Goal: Complete application form

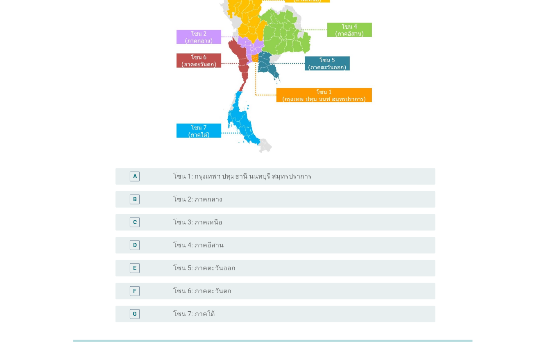
scroll to position [107, 0]
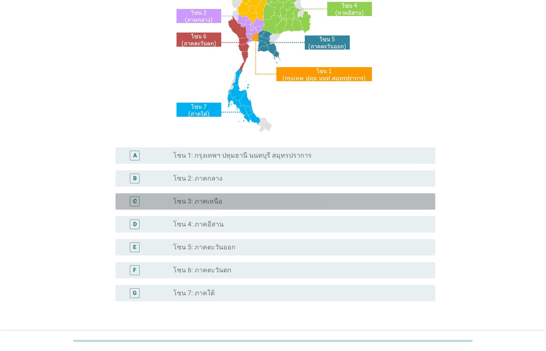
click at [207, 201] on label "โซน 3: ภาคเหนือ" at bounding box center [197, 202] width 49 height 8
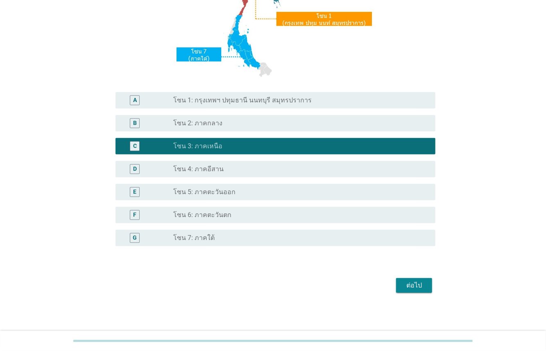
scroll to position [163, 0]
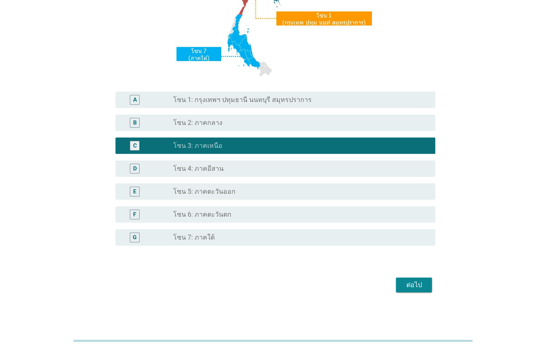
click at [410, 282] on div "ต่อไป" at bounding box center [414, 285] width 23 height 10
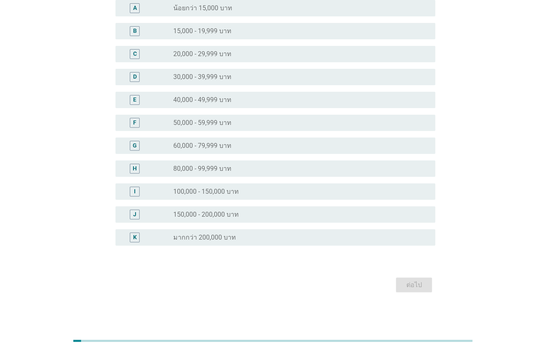
scroll to position [0, 0]
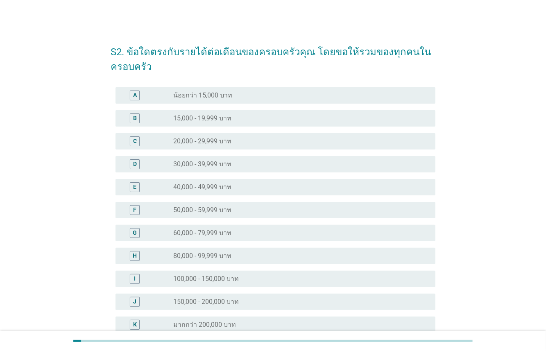
click at [220, 187] on label "40,000 - 49,999 บาท" at bounding box center [202, 187] width 58 height 8
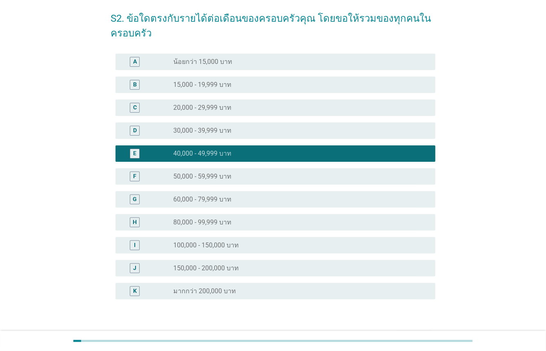
scroll to position [87, 0]
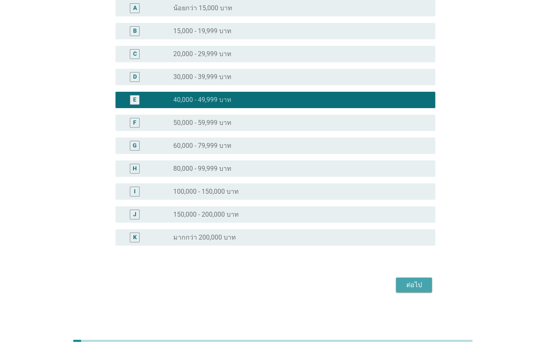
click at [417, 286] on div "ต่อไป" at bounding box center [414, 285] width 23 height 10
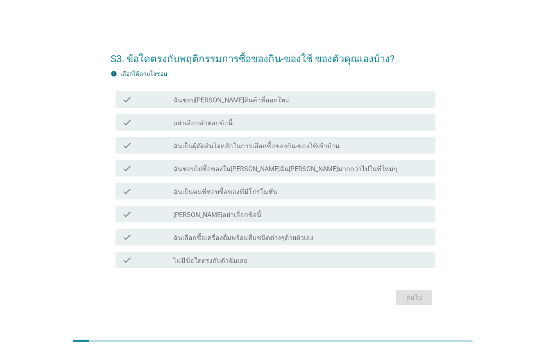
click at [192, 90] on div "check check_box_outline_blank ฉันชอบ[PERSON_NAME]สินค้าที่ออกใหม่" at bounding box center [273, 99] width 325 height 23
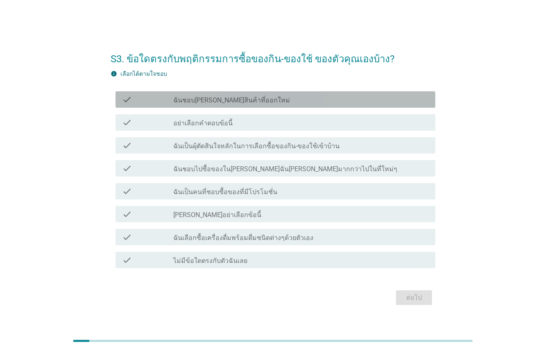
click at [186, 93] on div "check check_box_outline_blank ฉันชอบ[PERSON_NAME]สินค้าที่ออกใหม่" at bounding box center [276, 99] width 320 height 16
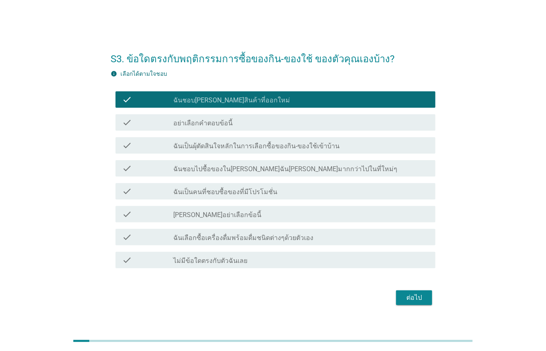
click at [186, 151] on div "check check_box_outline_blank ฉันเป็นผุ้ตัดสินใจหลักในการเลือกซื้อของกิน-ของใช้…" at bounding box center [276, 145] width 320 height 16
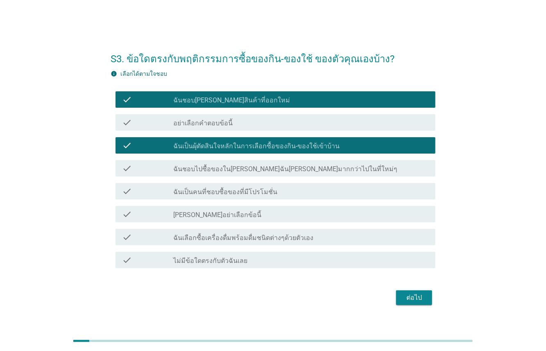
click at [204, 195] on label "ฉันเป็นคนที่ชอบซื้อของที่มีโปรโมชั่น" at bounding box center [225, 192] width 104 height 8
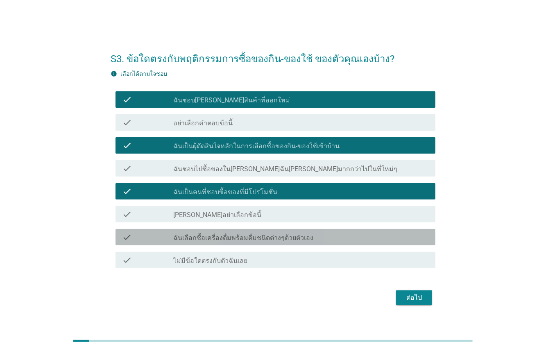
drag, startPoint x: 194, startPoint y: 241, endPoint x: 198, endPoint y: 238, distance: 5.2
click at [197, 240] on label "ฉันเลือกซื้อเครื่องดื่มพร้อมดื่มชนิดต่างๆด้วยตัวเอง" at bounding box center [243, 238] width 140 height 8
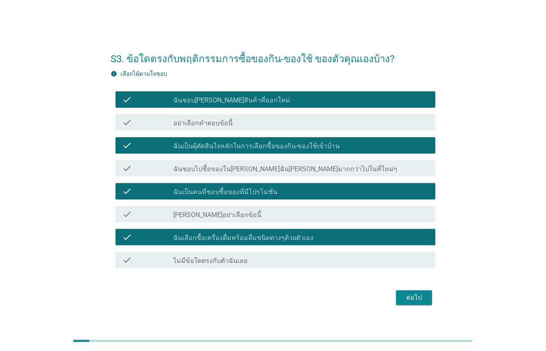
click at [404, 302] on div "ต่อไป" at bounding box center [414, 298] width 23 height 10
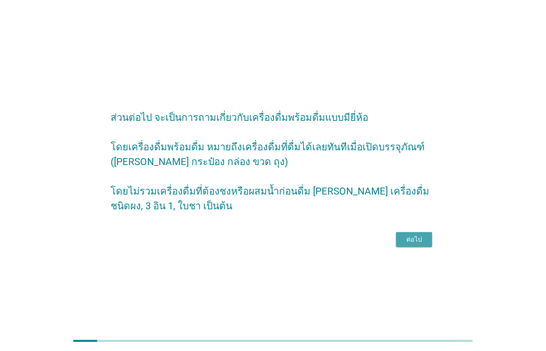
click at [416, 245] on div "ต่อไป" at bounding box center [414, 240] width 23 height 10
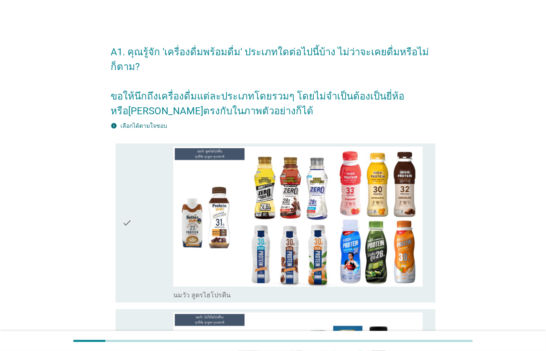
click at [154, 181] on div "check" at bounding box center [147, 223] width 51 height 153
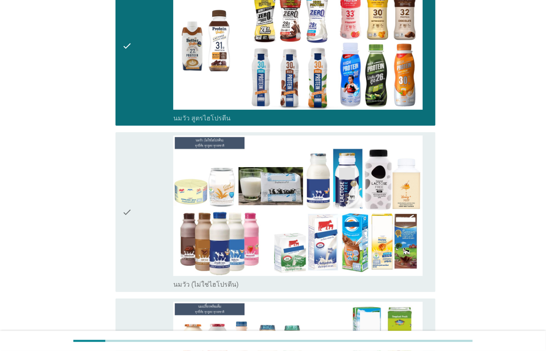
click at [151, 191] on div "check" at bounding box center [147, 212] width 51 height 153
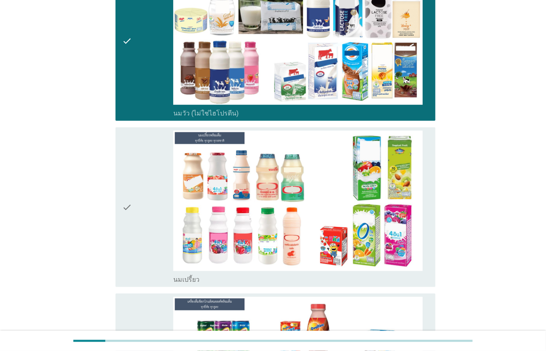
click at [145, 198] on div "check" at bounding box center [147, 207] width 51 height 153
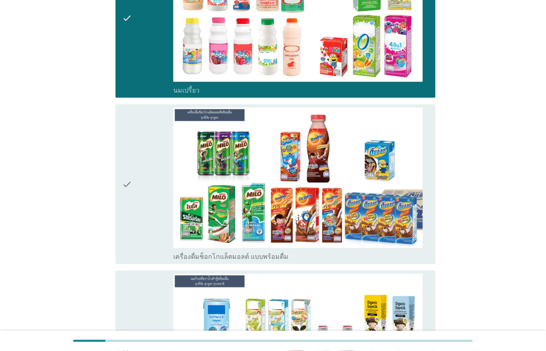
click at [147, 170] on div "check" at bounding box center [147, 184] width 51 height 153
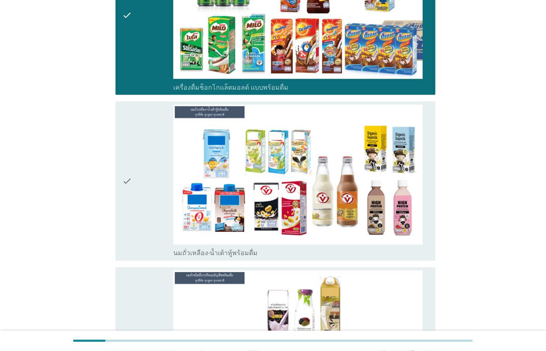
click at [146, 162] on div "check" at bounding box center [147, 181] width 51 height 153
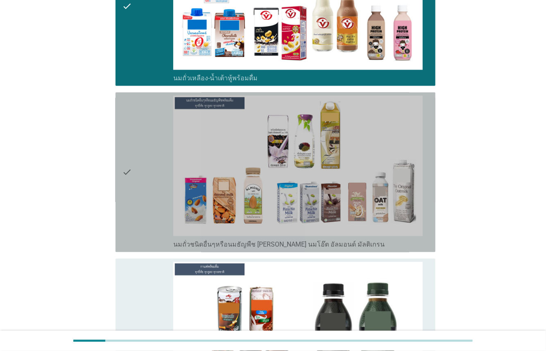
click at [144, 184] on div "check" at bounding box center [147, 171] width 51 height 153
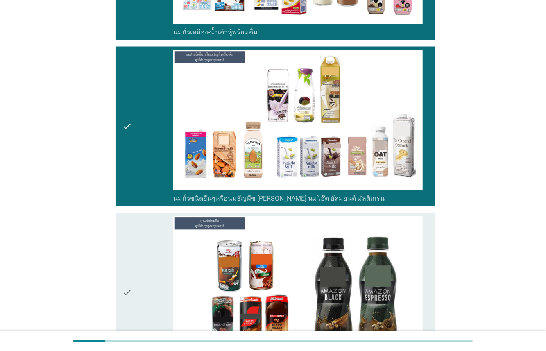
scroll to position [1040, 0]
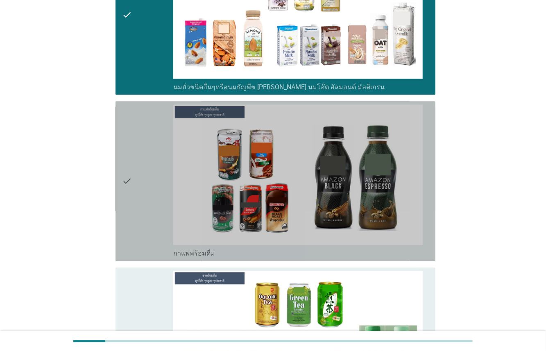
click at [144, 186] on div "check" at bounding box center [147, 181] width 51 height 153
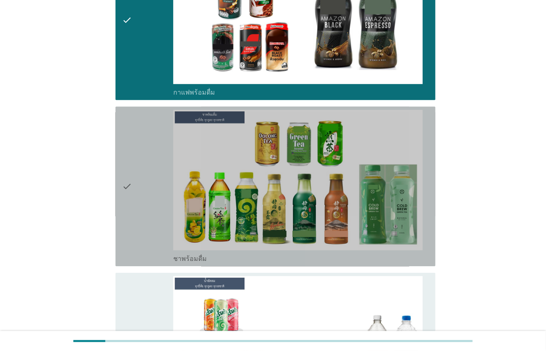
click at [148, 169] on div "check" at bounding box center [147, 186] width 51 height 153
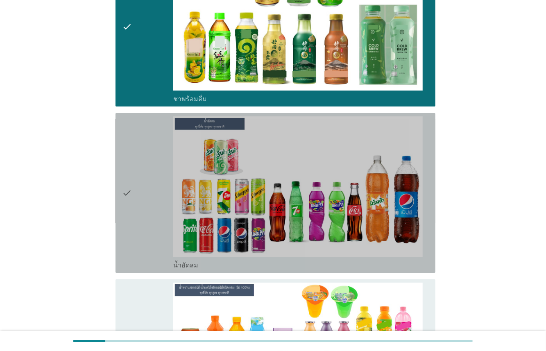
click at [149, 164] on div "check" at bounding box center [147, 192] width 51 height 153
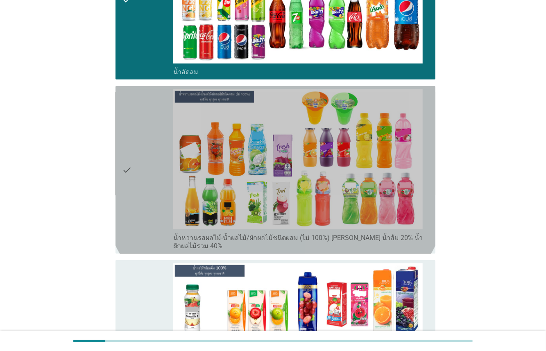
click at [150, 164] on div "check" at bounding box center [147, 169] width 51 height 161
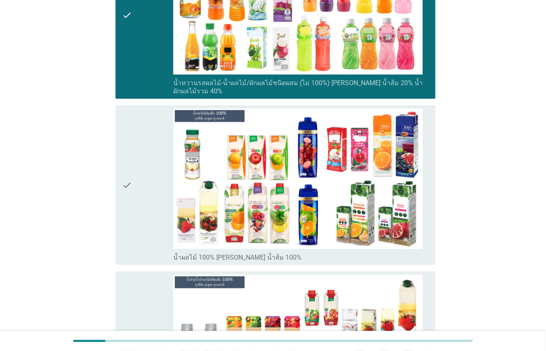
click at [149, 166] on div "check" at bounding box center [147, 185] width 51 height 153
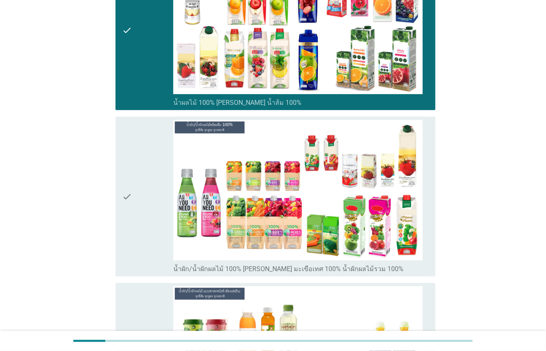
scroll to position [1871, 0]
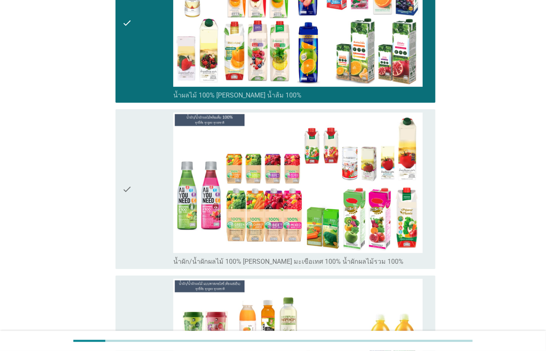
click at [148, 170] on div "check" at bounding box center [147, 189] width 51 height 153
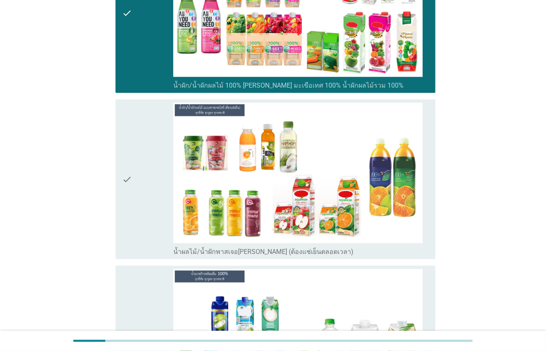
scroll to position [2049, 0]
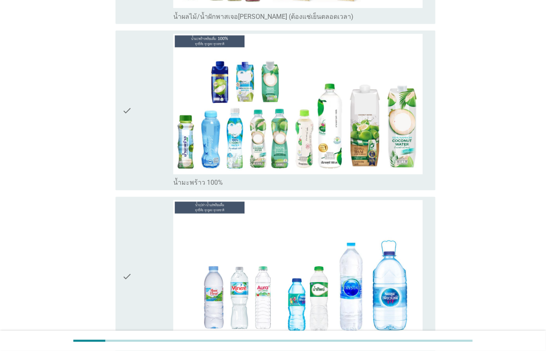
click at [149, 136] on div "check" at bounding box center [147, 110] width 51 height 153
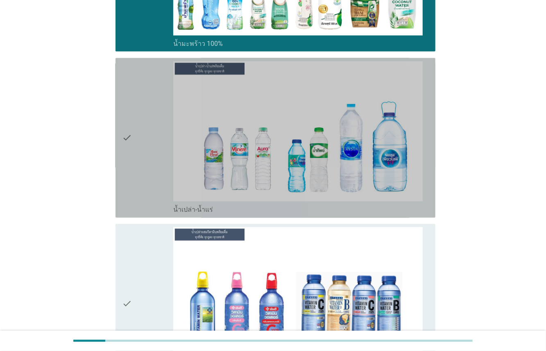
click at [150, 152] on div "check" at bounding box center [147, 137] width 51 height 153
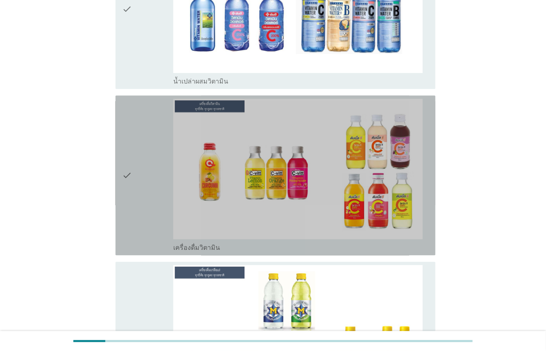
click at [147, 171] on div "check" at bounding box center [147, 175] width 51 height 153
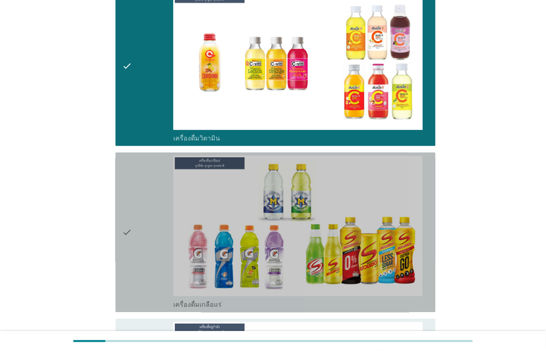
click at [150, 190] on div "check" at bounding box center [147, 232] width 51 height 153
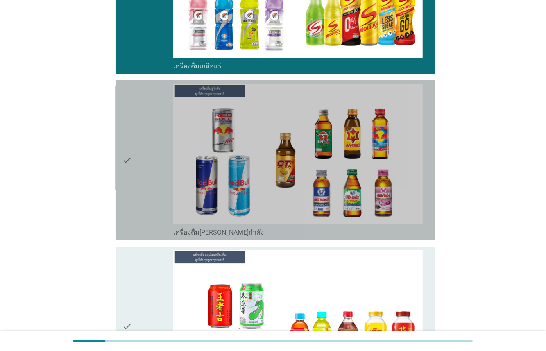
click at [153, 166] on div "check" at bounding box center [147, 160] width 51 height 153
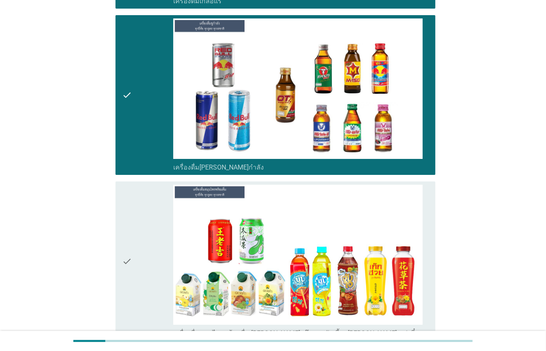
scroll to position [3241, 0]
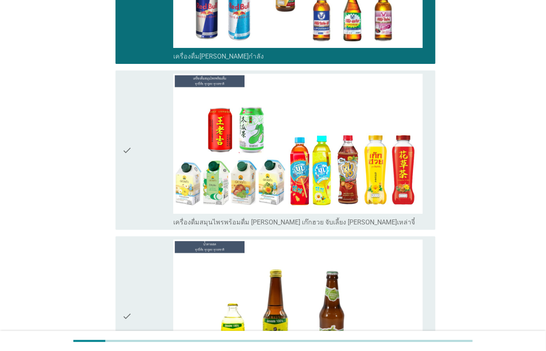
click at [148, 166] on div "check" at bounding box center [147, 150] width 51 height 153
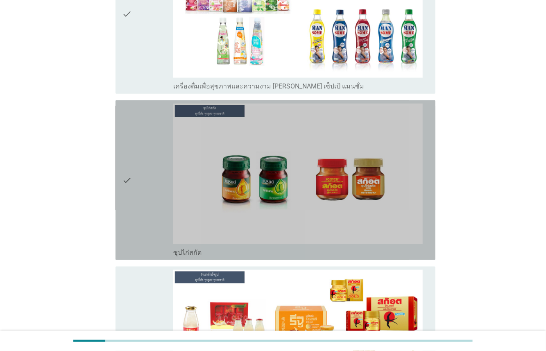
click at [161, 174] on div "check" at bounding box center [147, 180] width 51 height 153
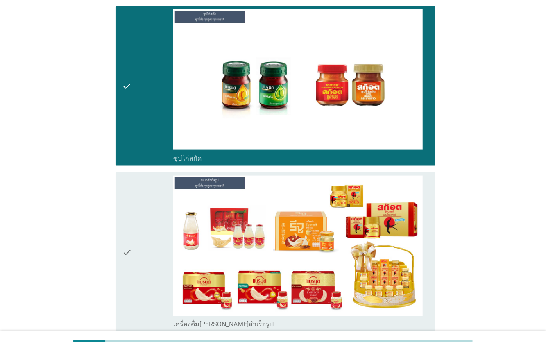
scroll to position [3856, 0]
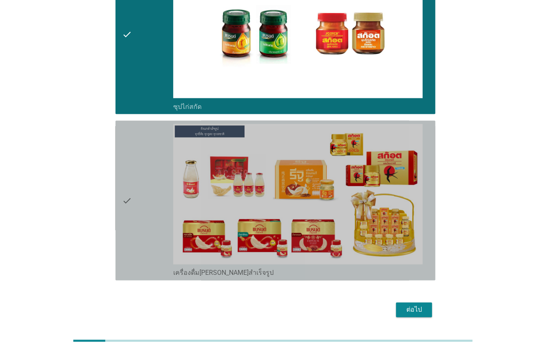
click at [149, 181] on div "check" at bounding box center [147, 200] width 51 height 153
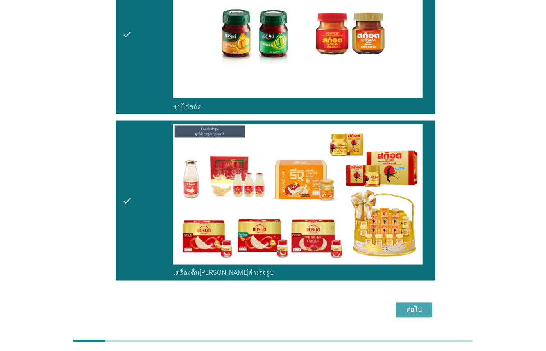
click at [407, 305] on div "ต่อไป" at bounding box center [414, 310] width 23 height 10
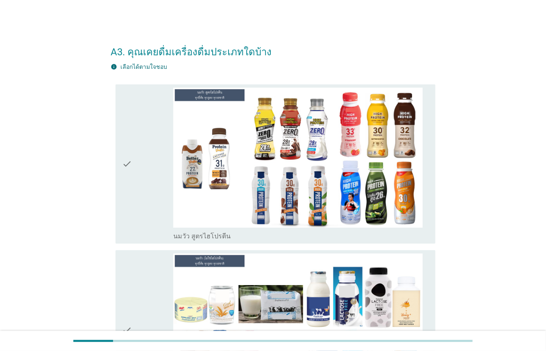
click at [157, 189] on div "check" at bounding box center [147, 164] width 51 height 153
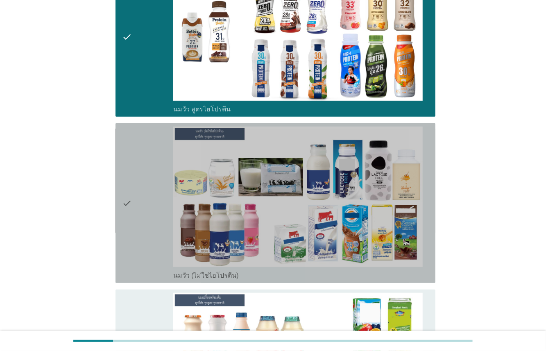
click at [155, 192] on div "check" at bounding box center [147, 203] width 51 height 153
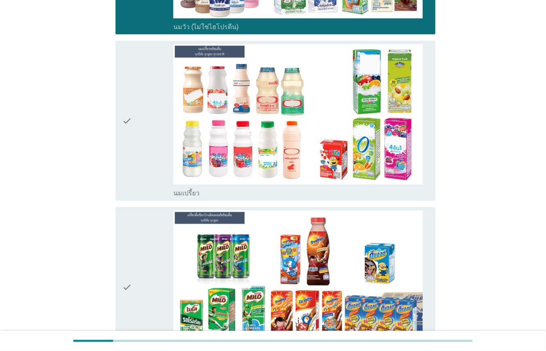
click at [141, 152] on div "check" at bounding box center [147, 120] width 51 height 153
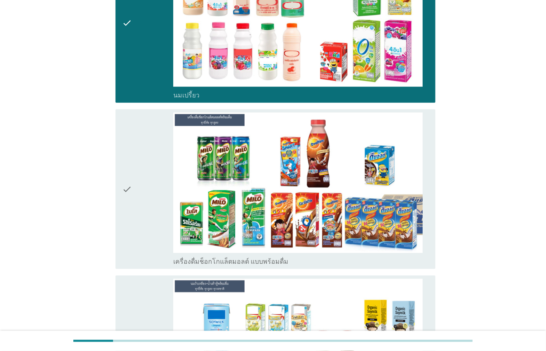
click at [145, 168] on div "check" at bounding box center [147, 189] width 51 height 153
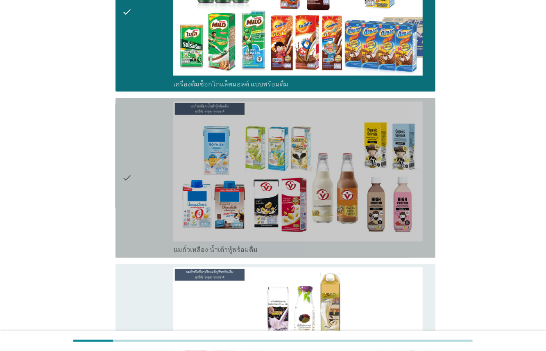
click at [148, 184] on div "check" at bounding box center [147, 178] width 51 height 153
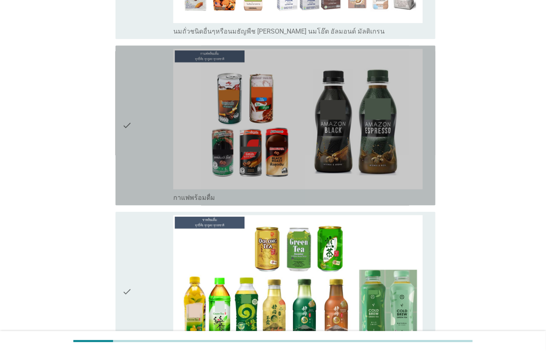
click at [146, 141] on div "check" at bounding box center [147, 125] width 51 height 153
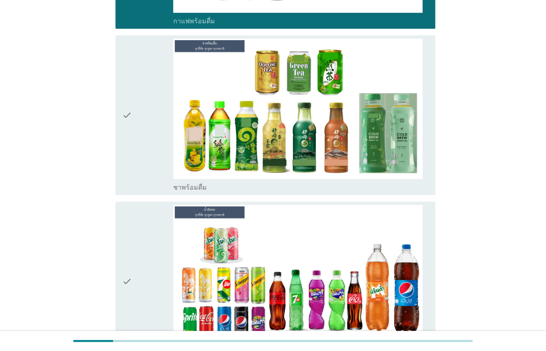
click at [152, 125] on div "check" at bounding box center [147, 115] width 51 height 153
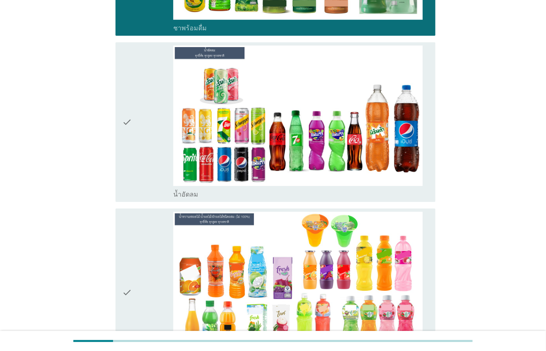
click at [155, 146] on div "check" at bounding box center [147, 121] width 51 height 153
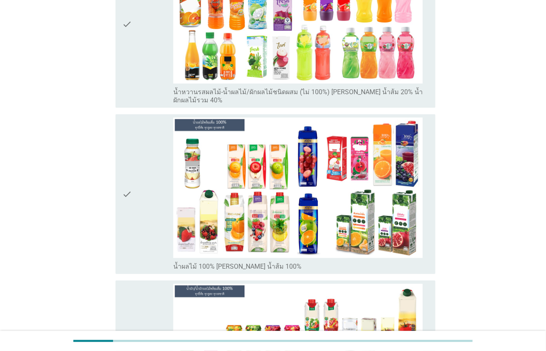
click at [155, 172] on div "check" at bounding box center [147, 194] width 51 height 153
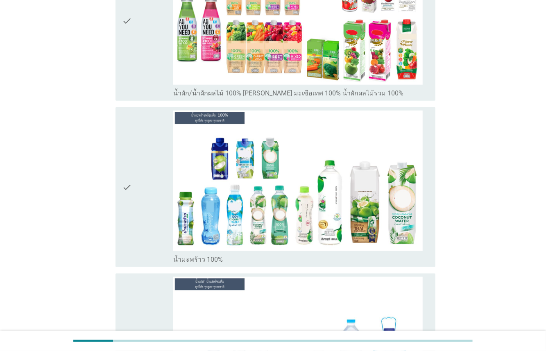
click at [155, 171] on div "check" at bounding box center [147, 187] width 51 height 153
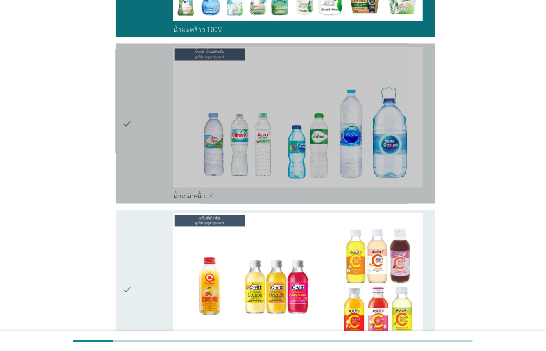
click at [142, 136] on div "check" at bounding box center [147, 123] width 51 height 153
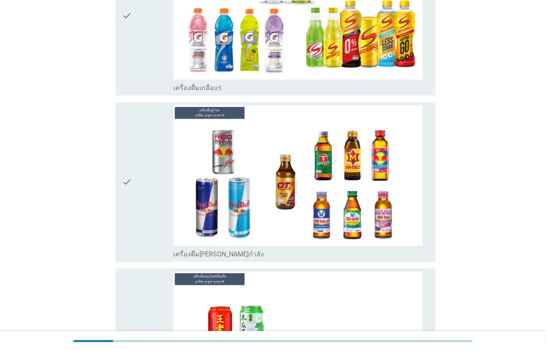
click at [145, 158] on div "check" at bounding box center [147, 181] width 51 height 153
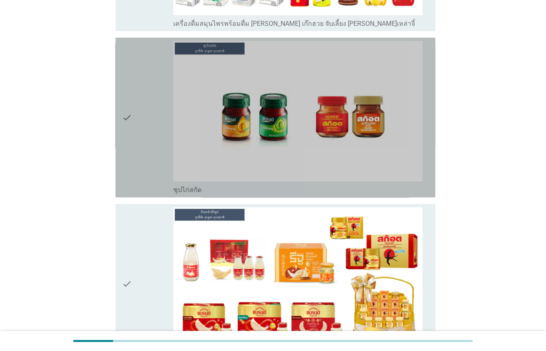
click at [149, 145] on div "check" at bounding box center [147, 117] width 51 height 153
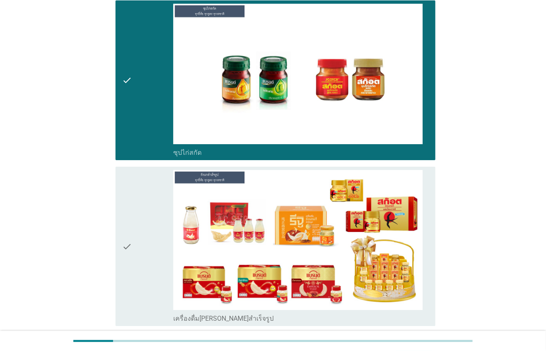
scroll to position [3146, 0]
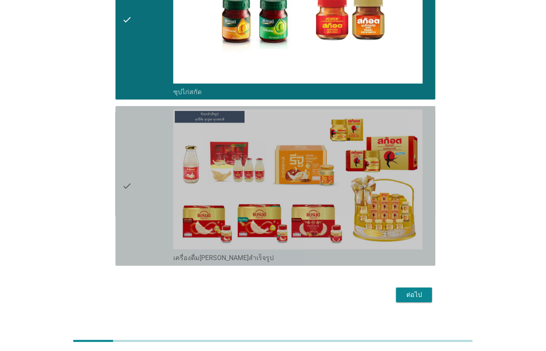
click at [149, 154] on div "check" at bounding box center [147, 185] width 51 height 153
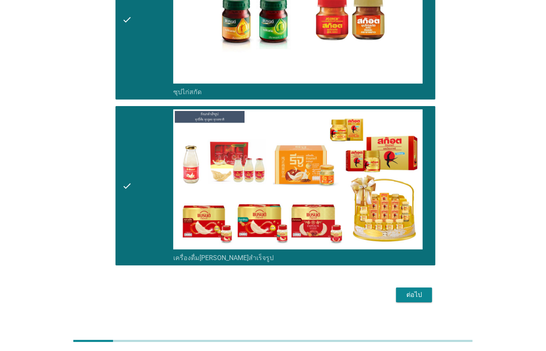
click at [404, 288] on button "ต่อไป" at bounding box center [414, 295] width 36 height 15
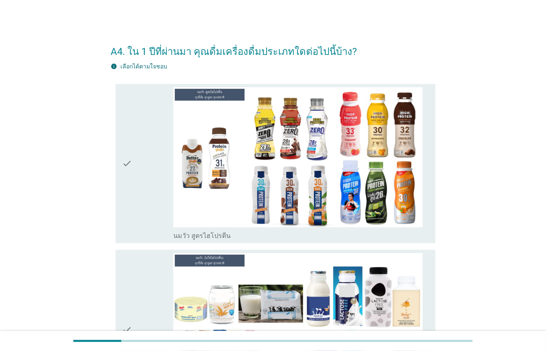
scroll to position [0, 0]
click at [147, 143] on div "check" at bounding box center [147, 164] width 51 height 153
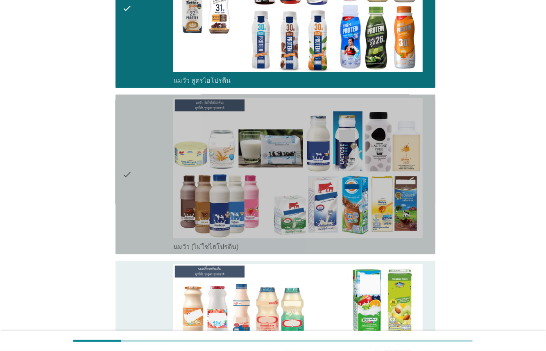
drag, startPoint x: 156, startPoint y: 166, endPoint x: 157, endPoint y: 186, distance: 19.7
click at [157, 170] on div "check" at bounding box center [147, 174] width 51 height 153
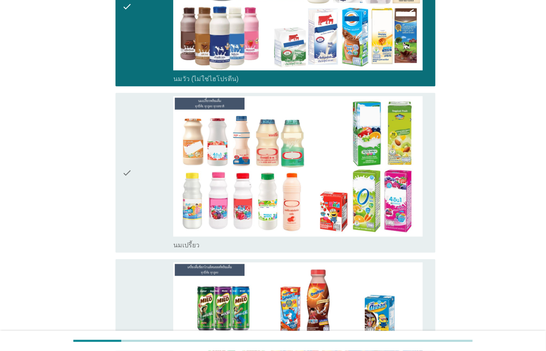
click at [160, 165] on div "check" at bounding box center [147, 172] width 51 height 153
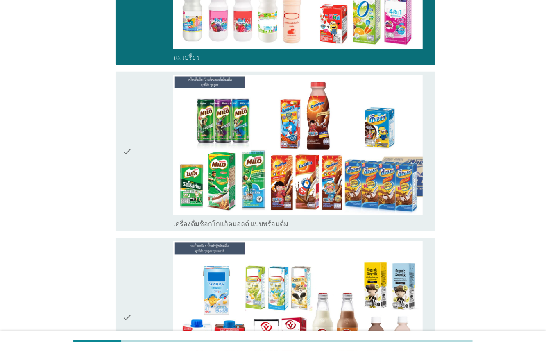
click at [161, 176] on div "check" at bounding box center [147, 151] width 51 height 153
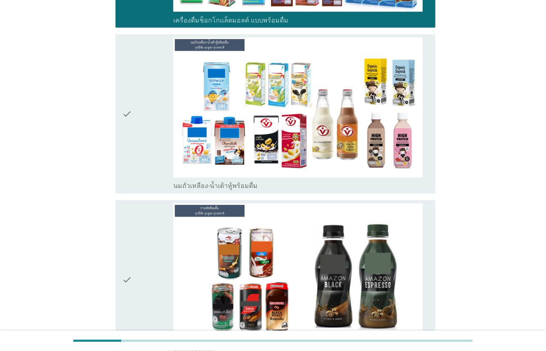
drag, startPoint x: 159, startPoint y: 142, endPoint x: 161, endPoint y: 150, distance: 8.4
click at [160, 144] on div "check" at bounding box center [147, 114] width 51 height 153
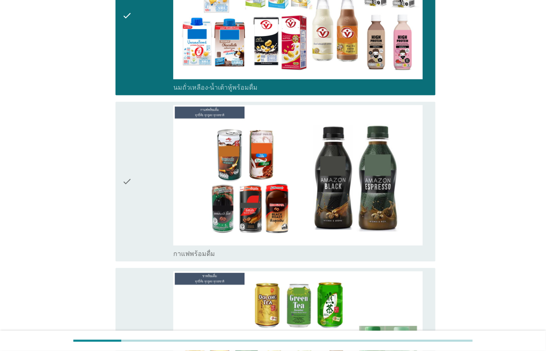
click at [159, 156] on div "check" at bounding box center [147, 181] width 51 height 153
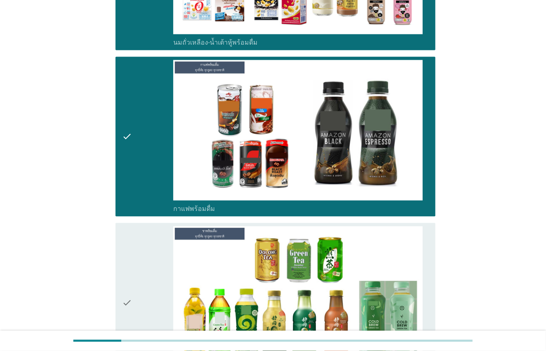
scroll to position [1038, 0]
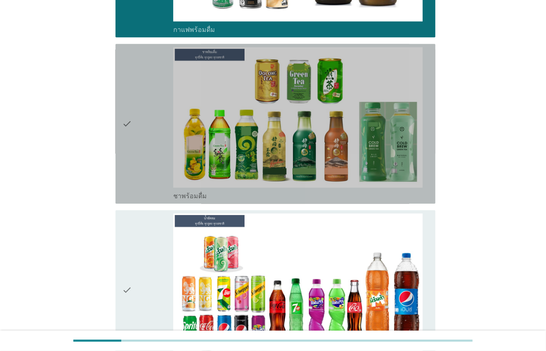
drag, startPoint x: 150, startPoint y: 143, endPoint x: 158, endPoint y: 150, distance: 10.8
click at [155, 143] on div "check" at bounding box center [147, 123] width 51 height 153
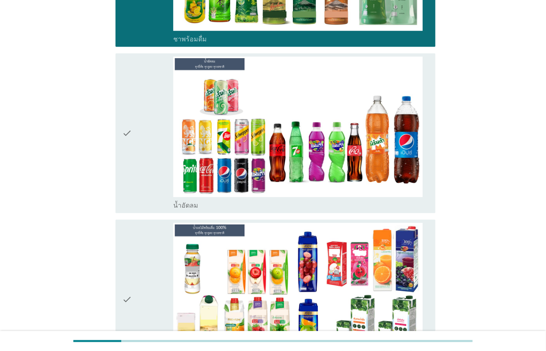
click at [145, 136] on div "check" at bounding box center [147, 133] width 51 height 153
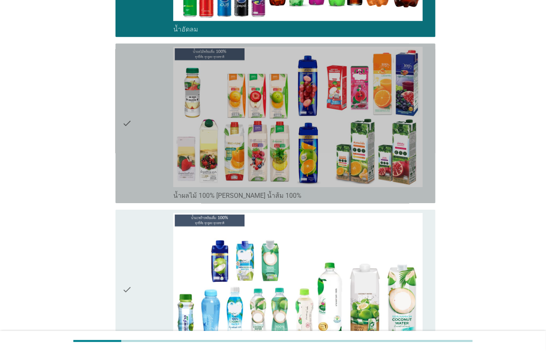
click at [146, 132] on div "check" at bounding box center [147, 123] width 51 height 153
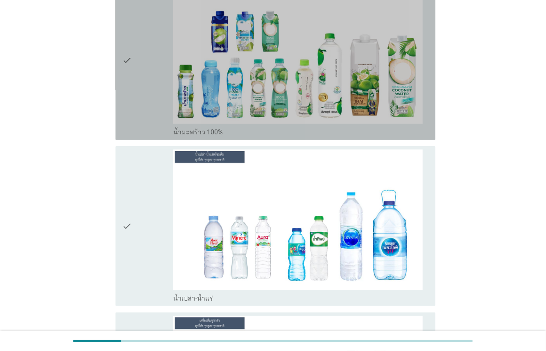
drag, startPoint x: 152, startPoint y: 91, endPoint x: 157, endPoint y: 196, distance: 105.0
click at [154, 97] on div "check" at bounding box center [147, 60] width 51 height 153
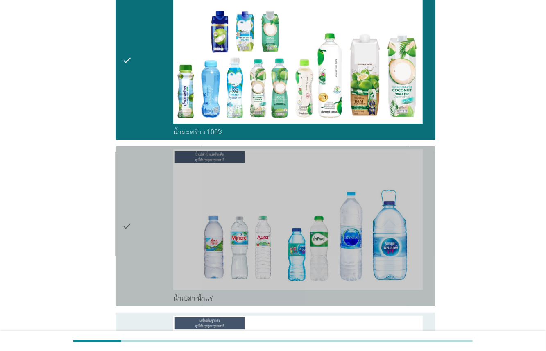
click at [156, 197] on div "check" at bounding box center [147, 226] width 51 height 153
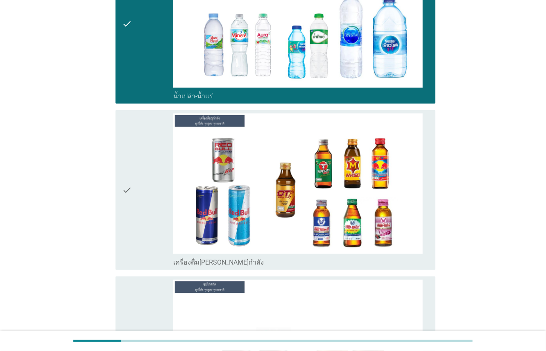
click at [174, 187] on div "check_box เครื่องดื่ม[PERSON_NAME]กำลัง" at bounding box center [301, 190] width 256 height 153
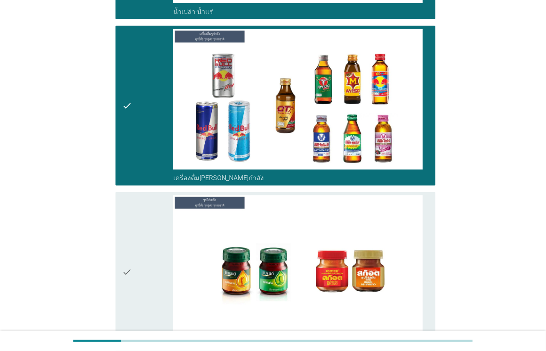
scroll to position [2006, 0]
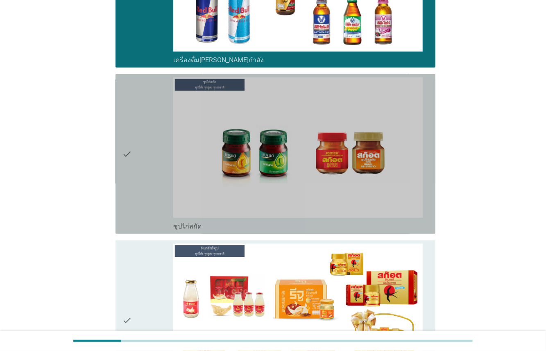
click at [159, 174] on div "check" at bounding box center [147, 153] width 51 height 153
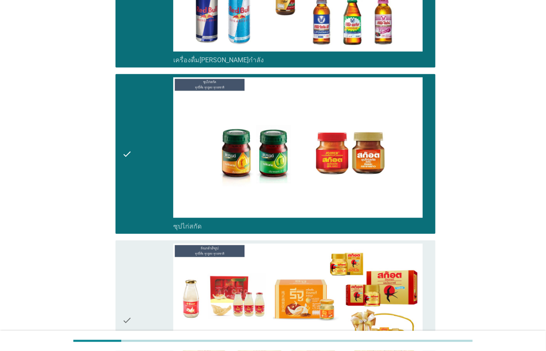
click at [158, 263] on div "check" at bounding box center [147, 320] width 51 height 153
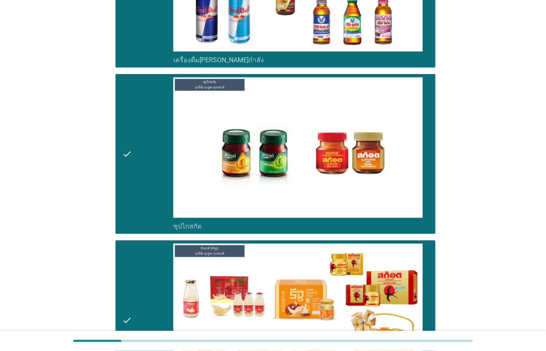
scroll to position [2172, 0]
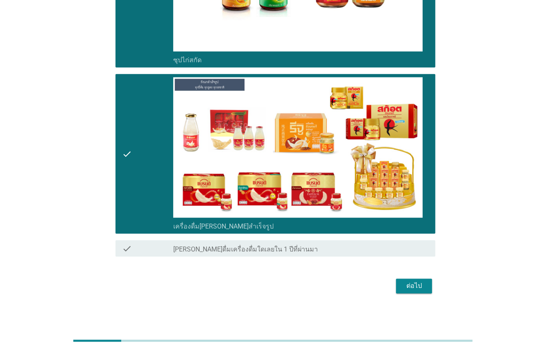
click at [426, 282] on button "ต่อไป" at bounding box center [414, 286] width 36 height 15
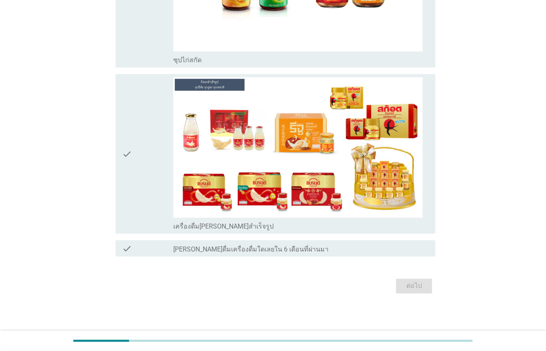
scroll to position [0, 0]
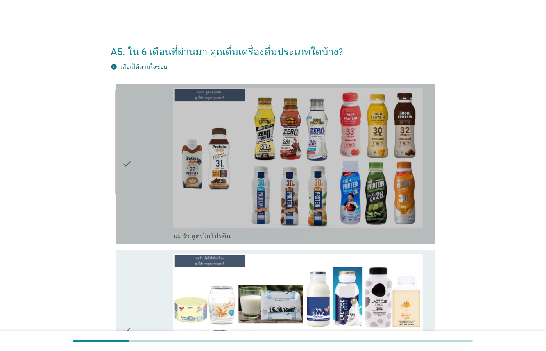
drag, startPoint x: 156, startPoint y: 174, endPoint x: 148, endPoint y: 225, distance: 51.8
click at [156, 175] on div "check" at bounding box center [147, 164] width 51 height 153
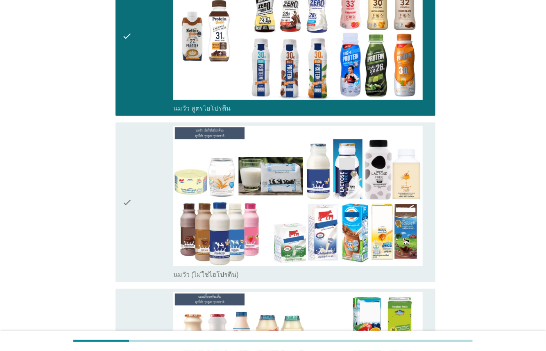
click at [155, 197] on div "check" at bounding box center [147, 202] width 51 height 153
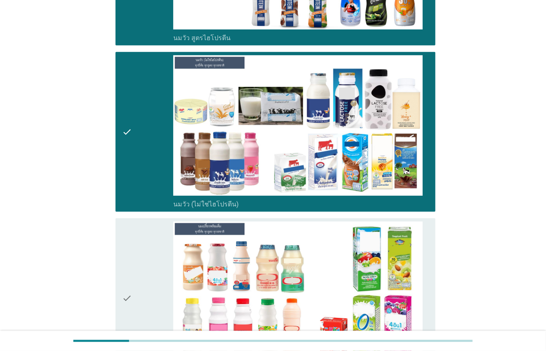
scroll to position [304, 0]
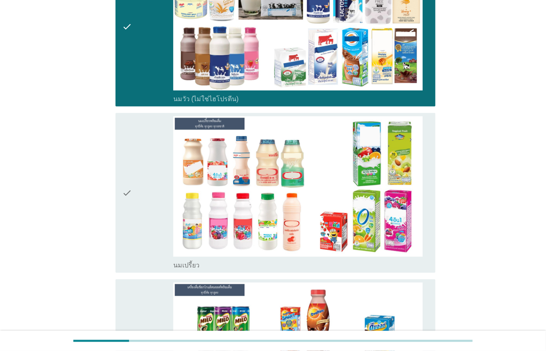
drag, startPoint x: 158, startPoint y: 181, endPoint x: 161, endPoint y: 262, distance: 80.8
click at [159, 186] on div "check" at bounding box center [147, 192] width 51 height 153
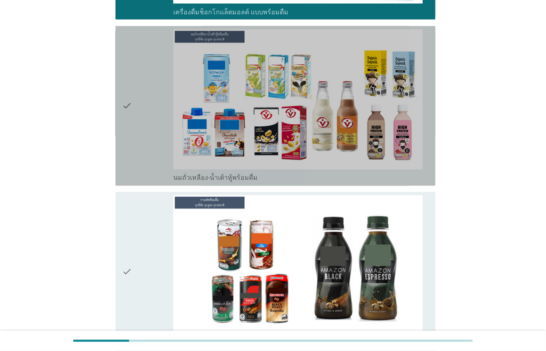
click at [159, 170] on div "check" at bounding box center [147, 106] width 51 height 153
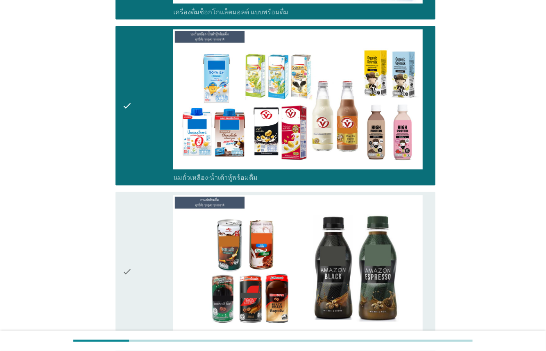
click at [163, 229] on div "check" at bounding box center [147, 271] width 51 height 153
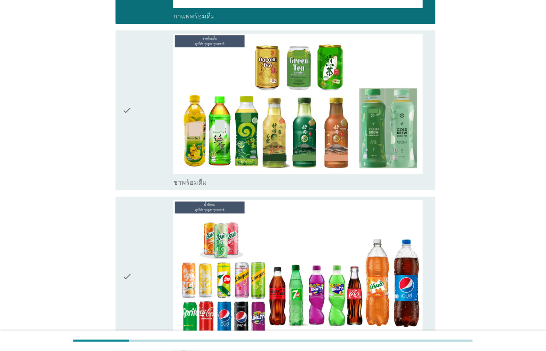
drag, startPoint x: 164, startPoint y: 159, endPoint x: 172, endPoint y: 223, distance: 64.4
click at [165, 162] on div "check" at bounding box center [147, 110] width 51 height 153
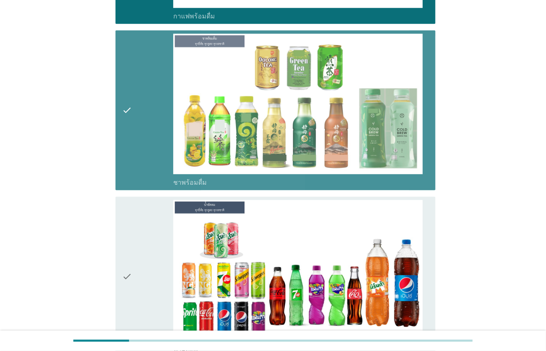
click at [168, 241] on div "check" at bounding box center [147, 276] width 51 height 153
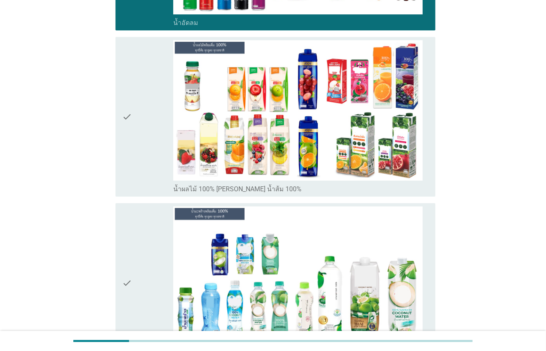
drag, startPoint x: 149, startPoint y: 128, endPoint x: 164, endPoint y: 223, distance: 95.9
click at [149, 128] on div "check" at bounding box center [147, 116] width 51 height 153
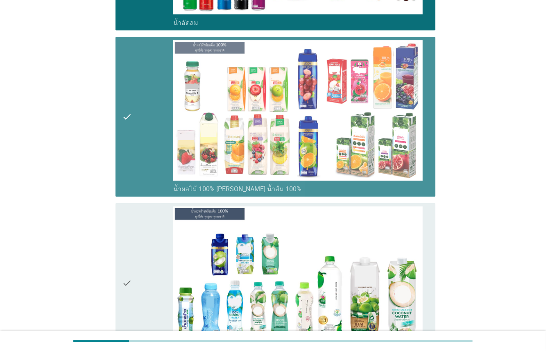
click at [162, 247] on div "check" at bounding box center [147, 283] width 51 height 153
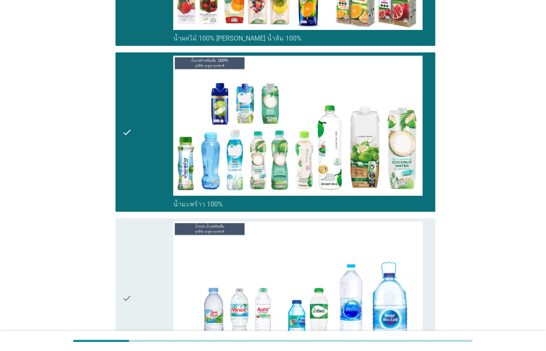
scroll to position [1772, 0]
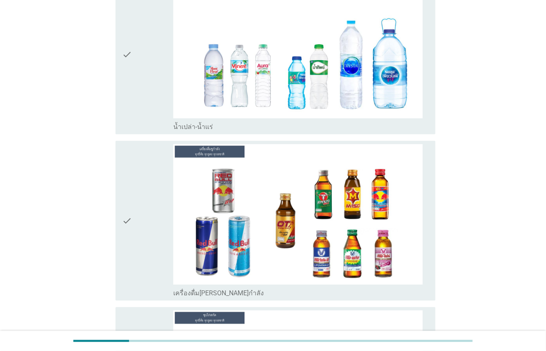
drag, startPoint x: 152, startPoint y: 81, endPoint x: 161, endPoint y: 108, distance: 28.1
click at [155, 93] on div "check" at bounding box center [147, 54] width 51 height 153
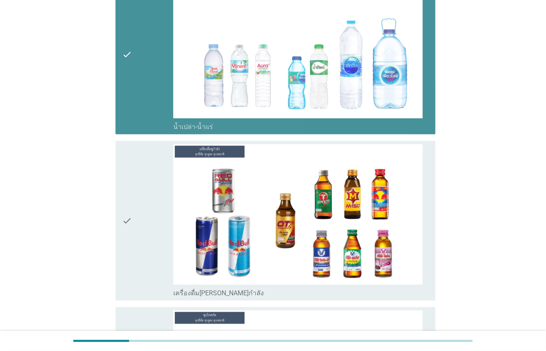
click at [168, 186] on div "check" at bounding box center [147, 220] width 51 height 153
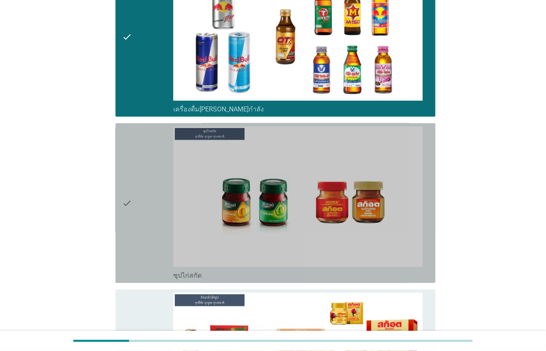
click at [164, 198] on div "check" at bounding box center [147, 203] width 51 height 153
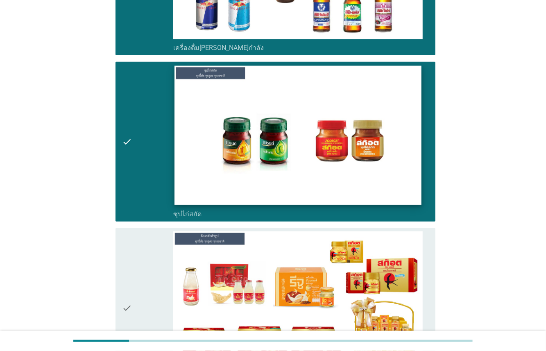
scroll to position [2133, 0]
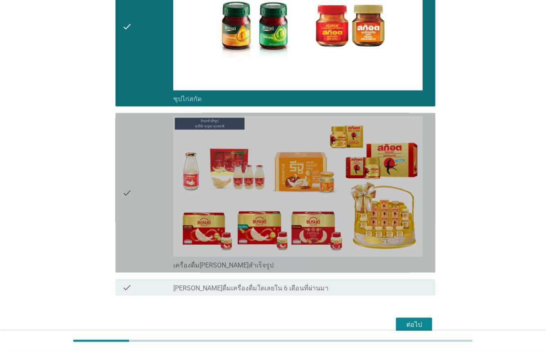
drag, startPoint x: 156, startPoint y: 198, endPoint x: 290, endPoint y: 260, distance: 147.2
click at [157, 198] on div "check" at bounding box center [147, 192] width 51 height 153
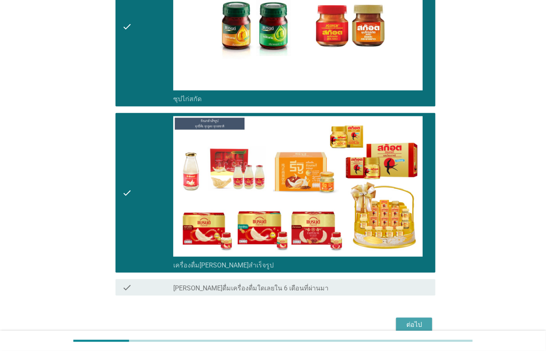
click at [418, 327] on div "ต่อไป" at bounding box center [414, 325] width 23 height 10
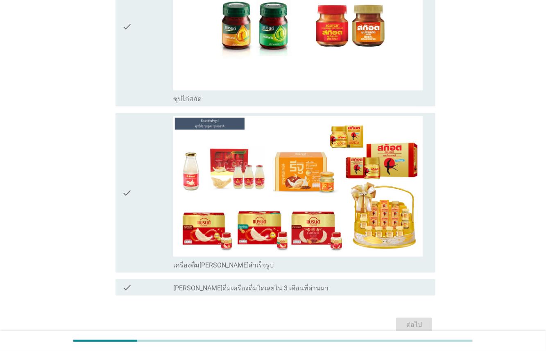
scroll to position [0, 0]
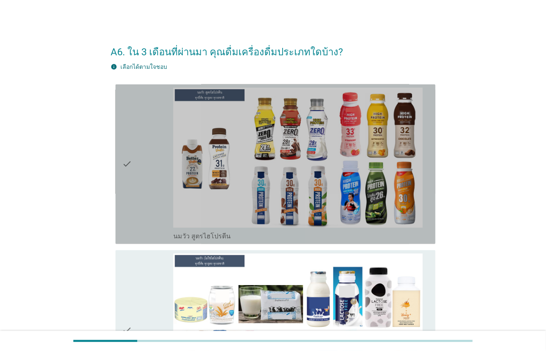
click at [146, 149] on div "check" at bounding box center [147, 164] width 51 height 153
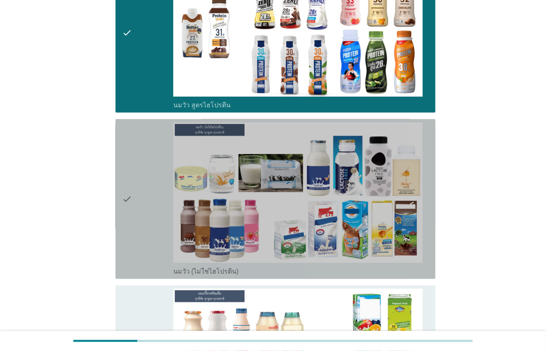
click at [151, 158] on div "check" at bounding box center [147, 199] width 51 height 153
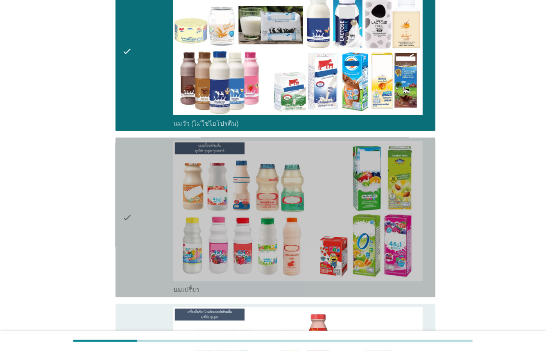
click at [148, 195] on div "check" at bounding box center [147, 217] width 51 height 153
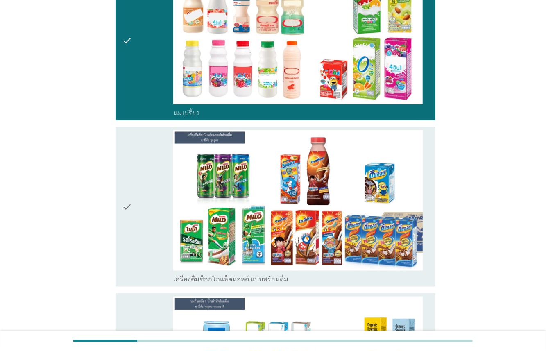
scroll to position [488, 0]
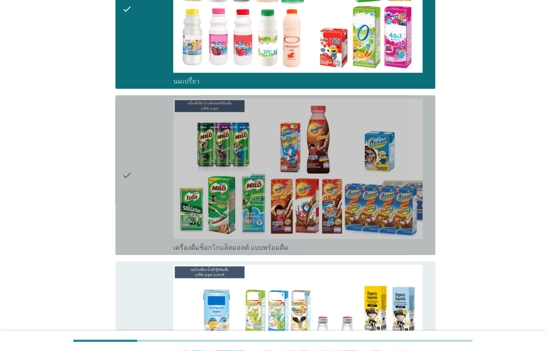
drag, startPoint x: 145, startPoint y: 167, endPoint x: 146, endPoint y: 176, distance: 9.1
click at [144, 167] on div "check" at bounding box center [147, 175] width 51 height 153
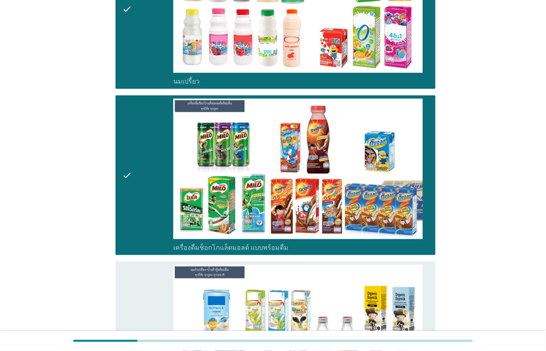
click at [155, 259] on div "check check_box_outline_blank นมถั่วเหลือง-น้ำเต้าหู้พร้อมดื่ม" at bounding box center [273, 342] width 325 height 166
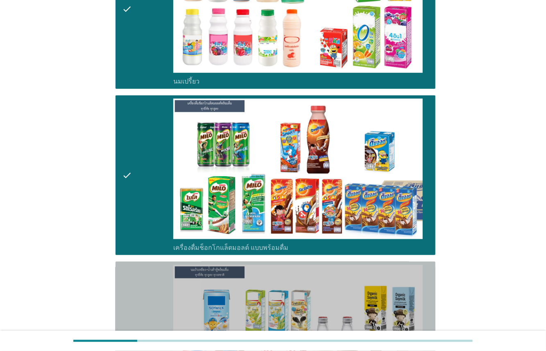
click at [157, 274] on div "check" at bounding box center [147, 341] width 51 height 153
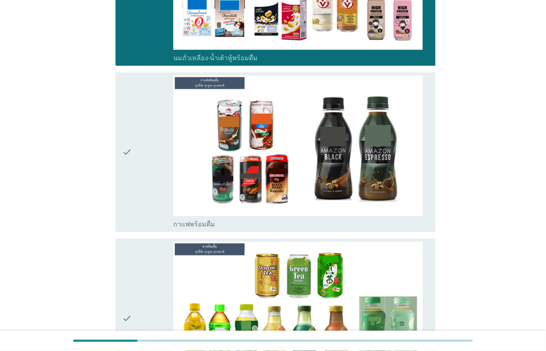
drag, startPoint x: 154, startPoint y: 133, endPoint x: 172, endPoint y: 206, distance: 75.6
click at [161, 153] on div "check" at bounding box center [147, 151] width 51 height 153
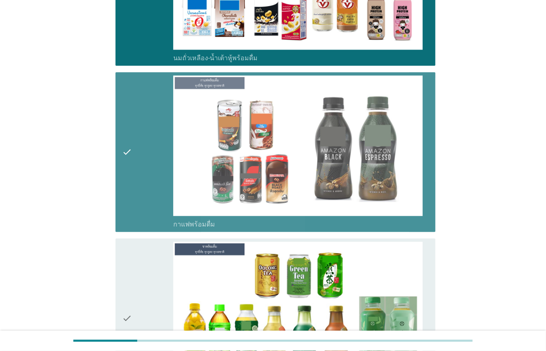
click at [169, 248] on div "check" at bounding box center [147, 318] width 51 height 153
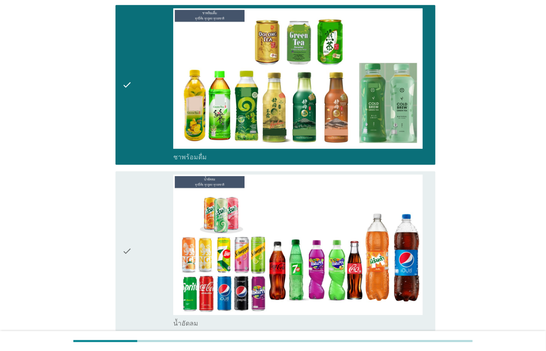
click at [163, 194] on div "check" at bounding box center [147, 251] width 51 height 153
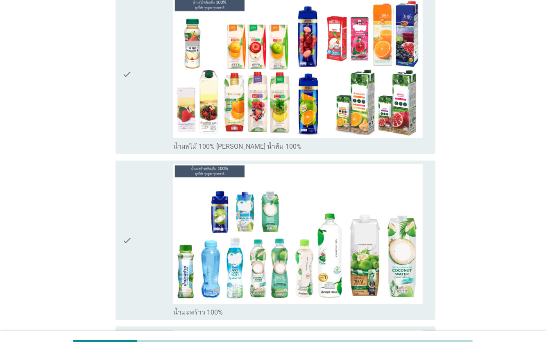
click at [152, 98] on div "check" at bounding box center [147, 74] width 51 height 153
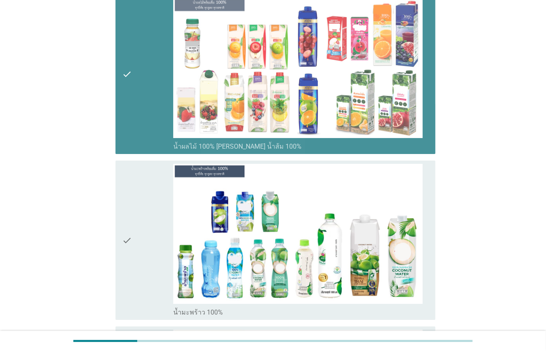
click at [155, 205] on div "check" at bounding box center [147, 240] width 51 height 153
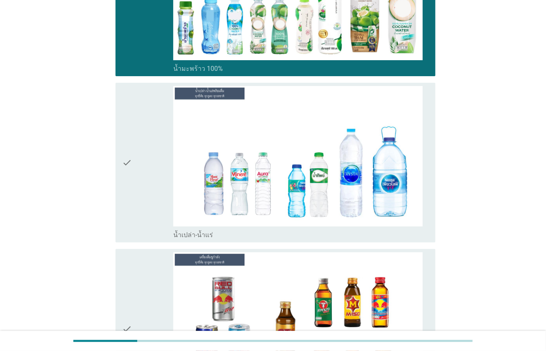
click at [153, 167] on div "check" at bounding box center [147, 162] width 51 height 153
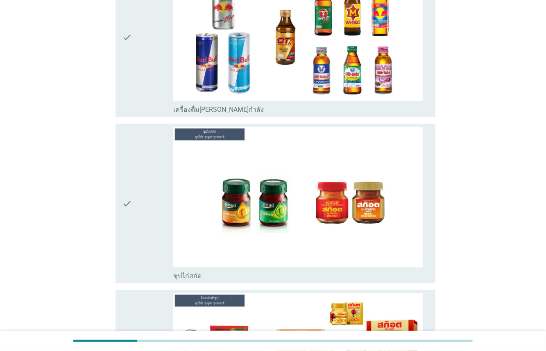
click at [139, 58] on div "check" at bounding box center [147, 37] width 51 height 153
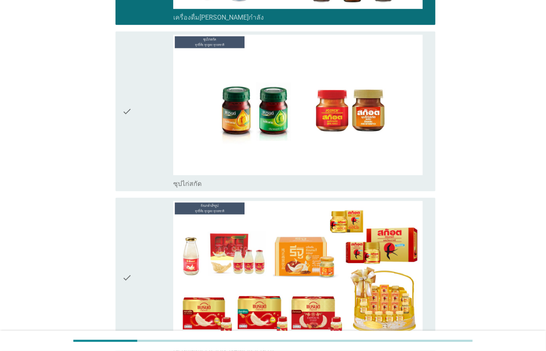
scroll to position [2172, 0]
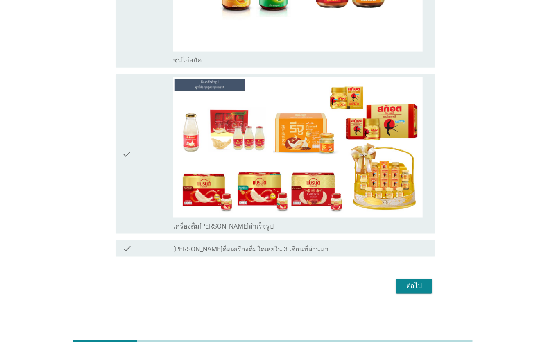
click at [429, 286] on button "ต่อไป" at bounding box center [414, 286] width 36 height 15
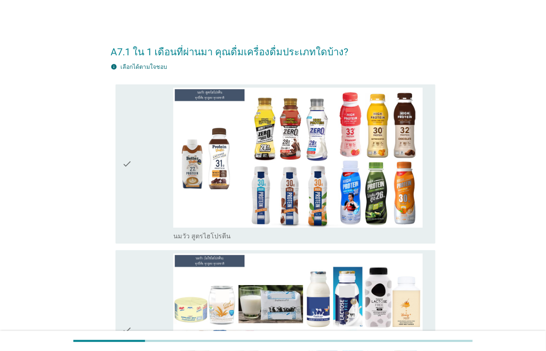
click at [140, 185] on div "check" at bounding box center [147, 164] width 51 height 153
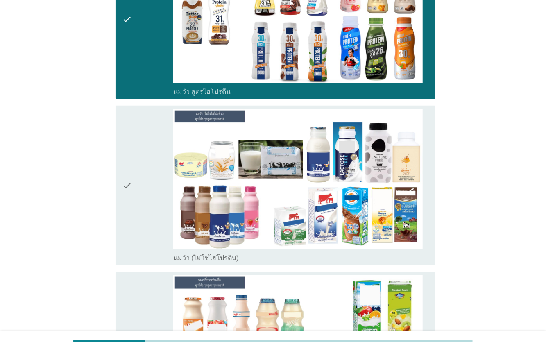
click at [139, 199] on div "check" at bounding box center [147, 185] width 51 height 153
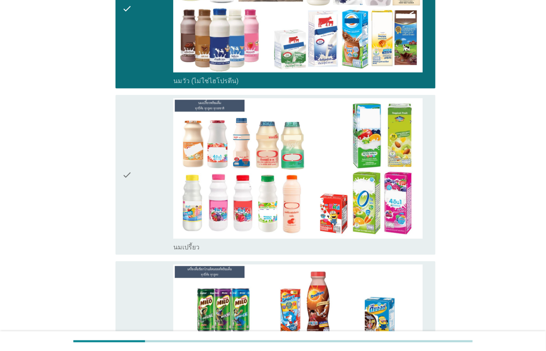
click at [140, 152] on div "check" at bounding box center [147, 174] width 51 height 153
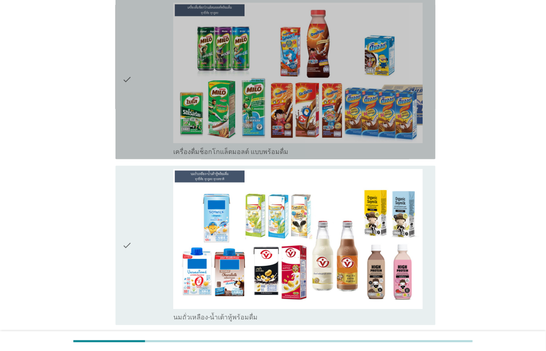
click at [140, 120] on div "check" at bounding box center [147, 79] width 51 height 153
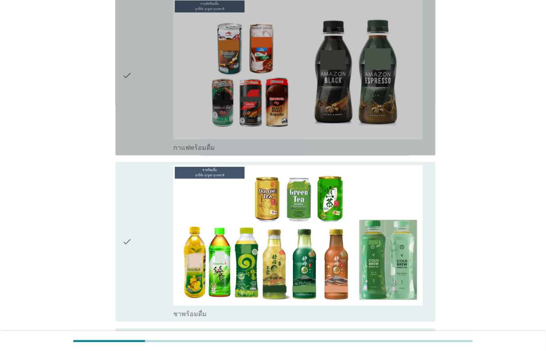
click at [143, 107] on div "check" at bounding box center [147, 75] width 51 height 153
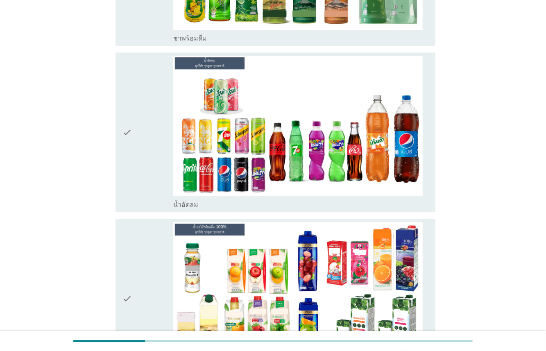
click at [150, 148] on div "check" at bounding box center [147, 132] width 51 height 153
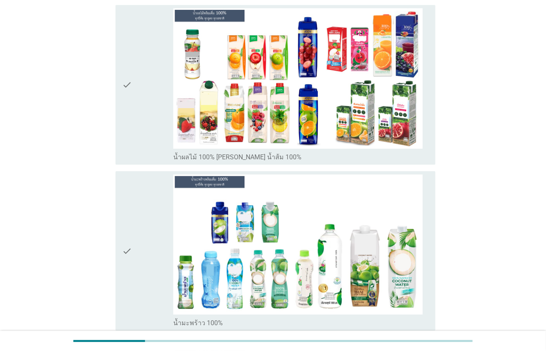
scroll to position [1428, 0]
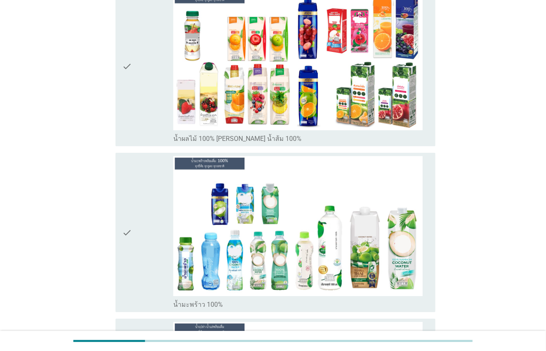
drag, startPoint x: 149, startPoint y: 98, endPoint x: 153, endPoint y: 111, distance: 13.3
click at [149, 101] on div "check" at bounding box center [147, 66] width 51 height 153
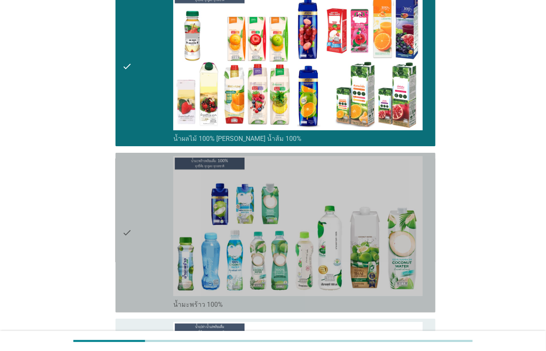
click at [152, 194] on div "check" at bounding box center [147, 232] width 51 height 153
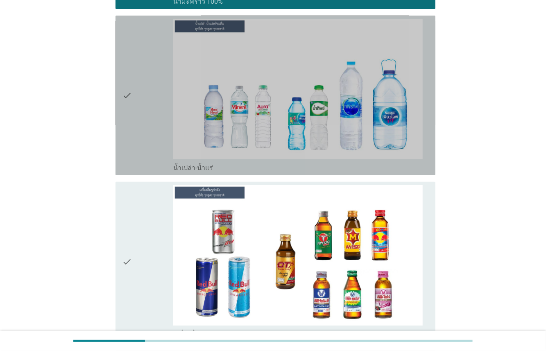
click at [151, 119] on div "check" at bounding box center [147, 95] width 51 height 153
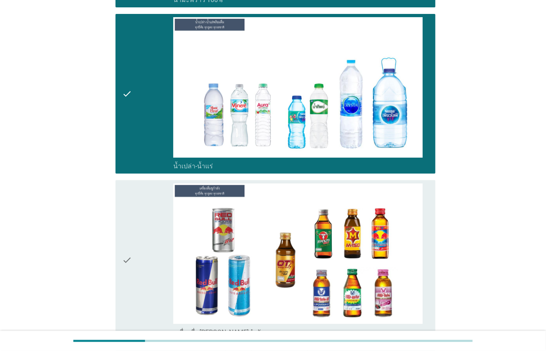
scroll to position [1840, 0]
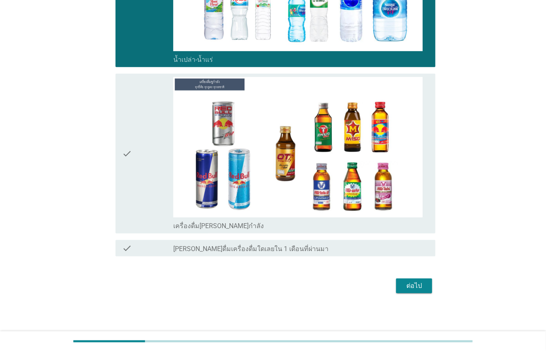
click at [147, 138] on div "check" at bounding box center [147, 153] width 51 height 153
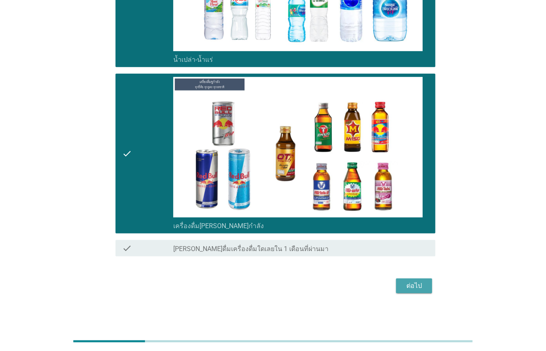
click at [405, 286] on div "ต่อไป" at bounding box center [414, 286] width 23 height 10
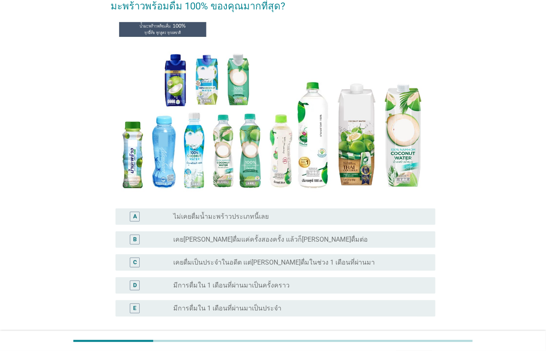
scroll to position [68, 0]
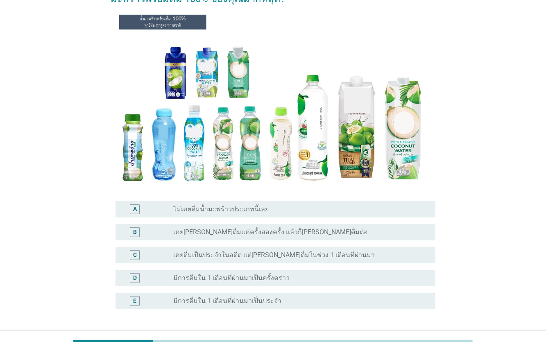
click at [265, 280] on label "มีการดื่มใน 1 เดือนที่ผ่านมาเป็นครั้งคราว" at bounding box center [231, 278] width 116 height 8
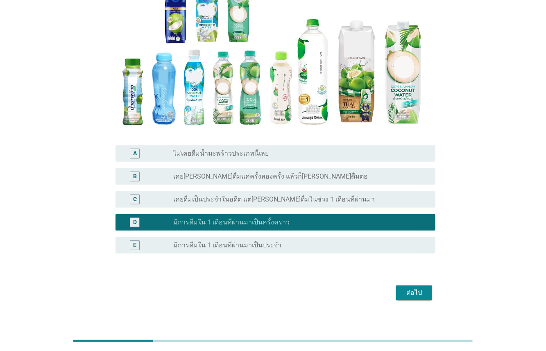
scroll to position [132, 0]
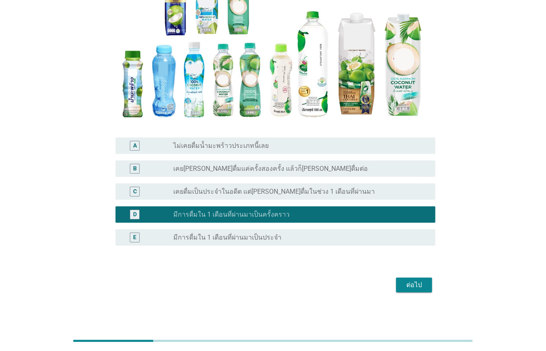
click at [420, 276] on div "ต่อไป" at bounding box center [273, 285] width 325 height 20
click at [419, 286] on div "ต่อไป" at bounding box center [414, 285] width 23 height 10
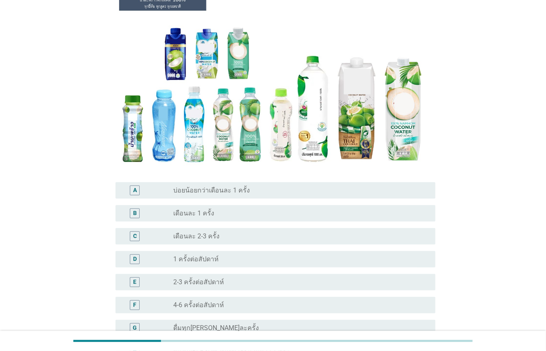
scroll to position [74, 0]
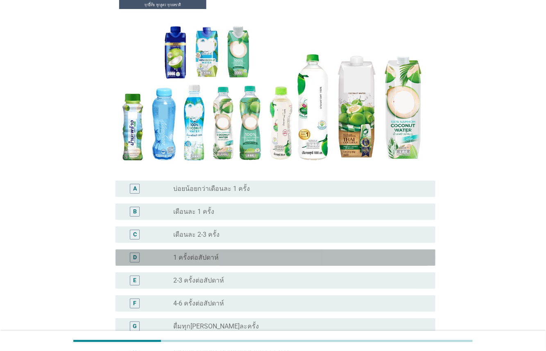
click at [240, 256] on div "radio_button_unchecked 1 ครั้งต่อสัปดาห์" at bounding box center [297, 258] width 249 height 8
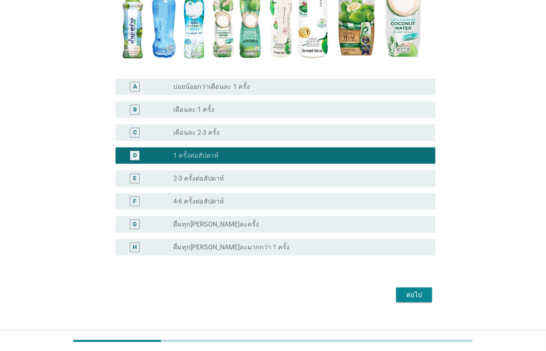
scroll to position [186, 0]
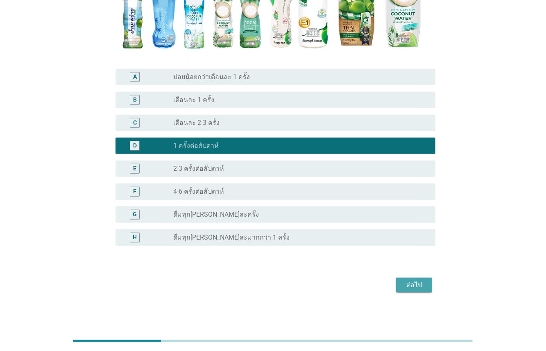
click at [425, 285] on div "ต่อไป" at bounding box center [414, 285] width 23 height 10
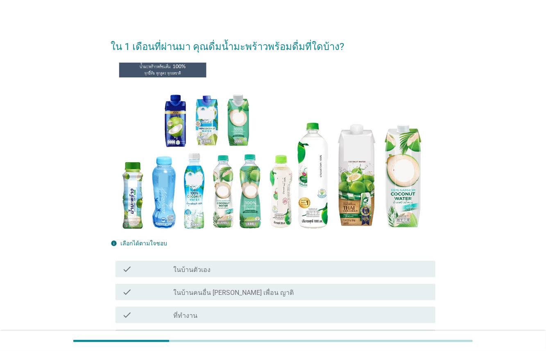
scroll to position [11, 0]
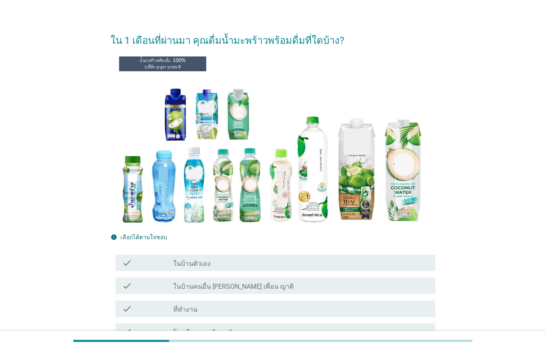
click at [176, 260] on label "ในบ้านตัวเอง" at bounding box center [191, 264] width 37 height 8
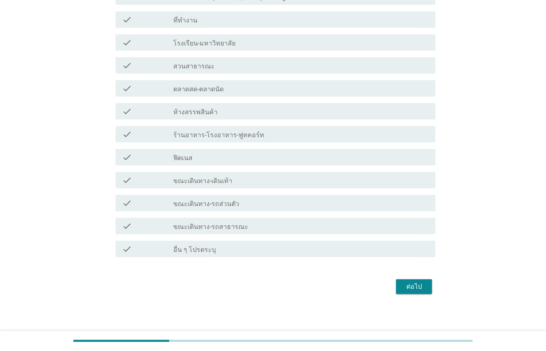
scroll to position [302, 0]
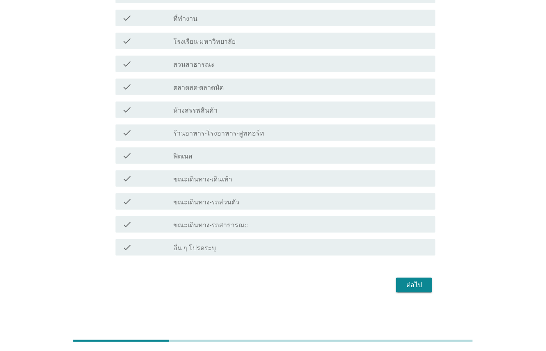
click at [424, 284] on div "ต่อไป" at bounding box center [414, 285] width 23 height 10
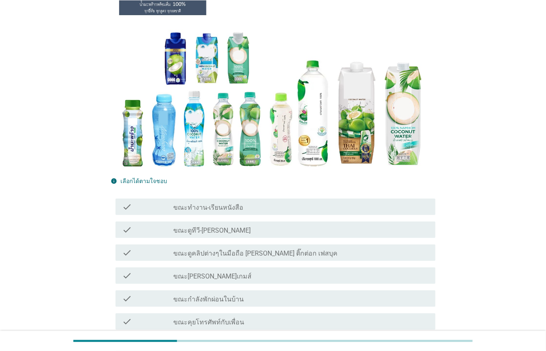
scroll to position [68, 0]
click at [223, 234] on div "check_box_outline_blank ขณะดูทีวี-[PERSON_NAME]" at bounding box center [301, 230] width 256 height 10
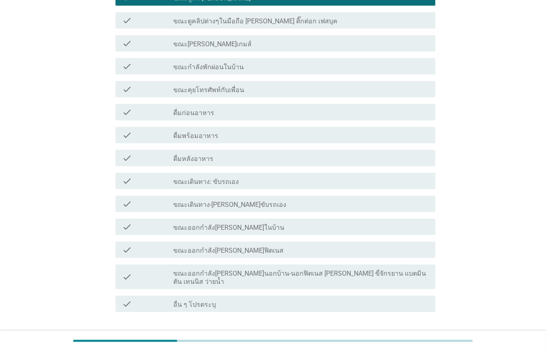
scroll to position [348, 0]
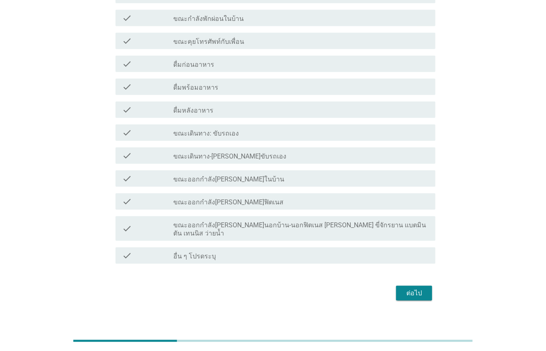
click at [415, 289] on div "ต่อไป" at bounding box center [414, 294] width 23 height 10
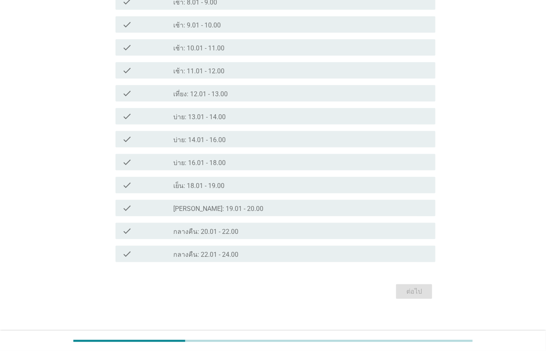
scroll to position [321, 0]
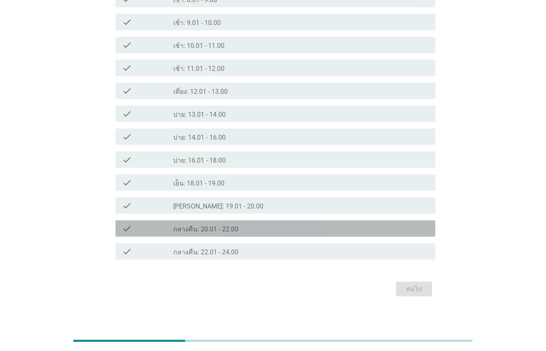
click at [218, 227] on label "กลางคืน: 20.01 - 22.00" at bounding box center [205, 229] width 65 height 8
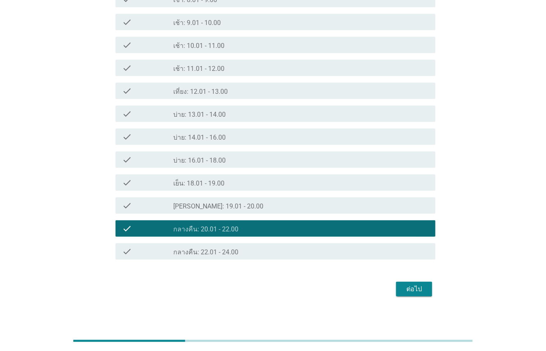
click at [408, 291] on div "ต่อไป" at bounding box center [414, 289] width 23 height 10
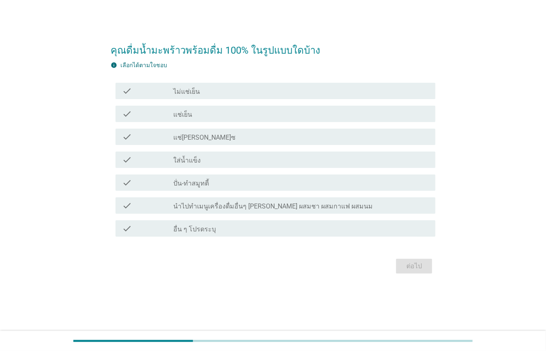
scroll to position [0, 0]
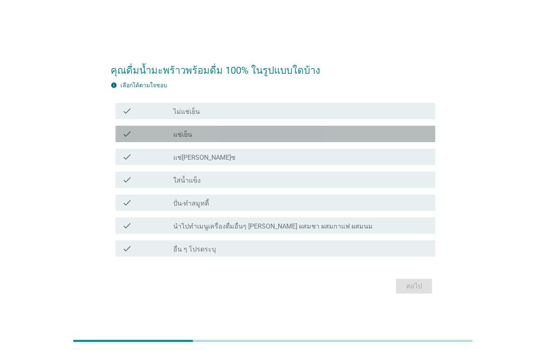
click at [202, 126] on div "check check_box_outline_blank แช่เย็น" at bounding box center [276, 134] width 320 height 16
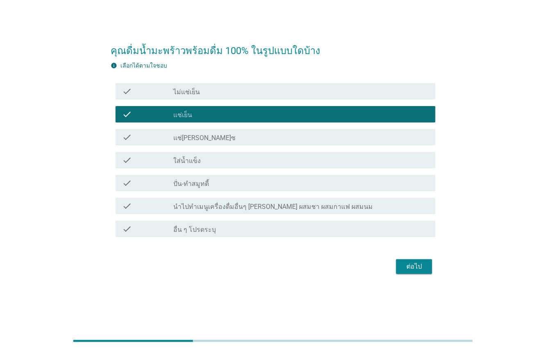
scroll to position [20, 0]
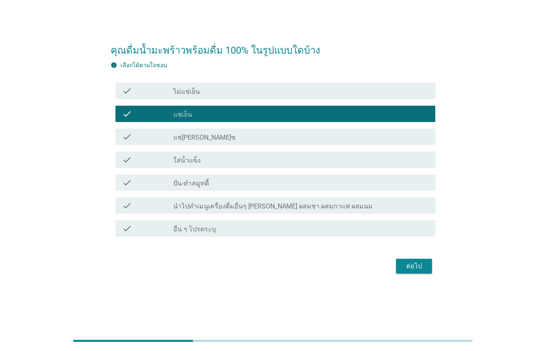
click at [421, 267] on div "ต่อไป" at bounding box center [414, 266] width 23 height 10
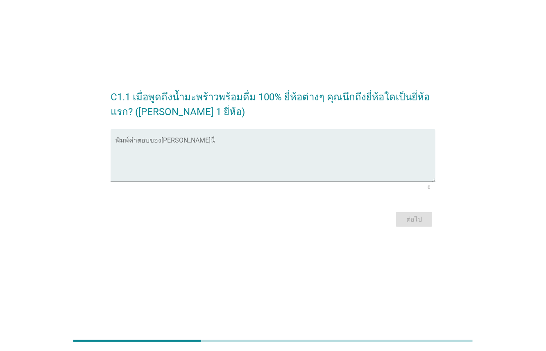
scroll to position [0, 0]
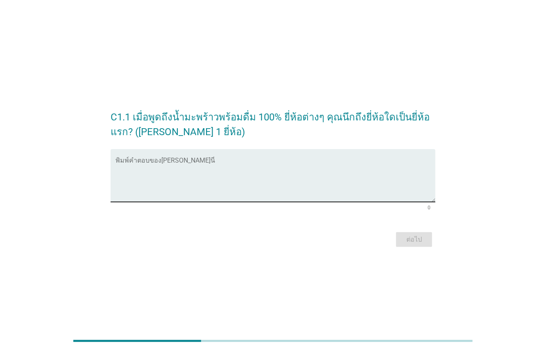
click at [237, 190] on textarea "พิมพ์คำตอบของคุณ ที่นี่" at bounding box center [276, 180] width 320 height 43
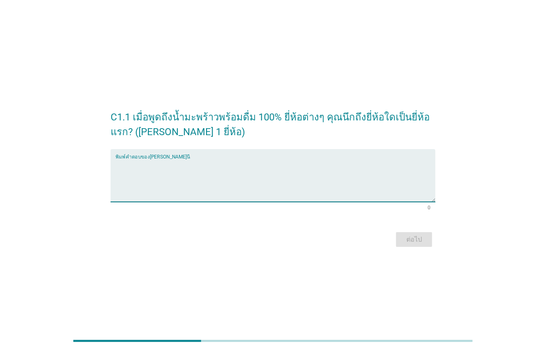
type textarea "F"
type textarea "[PERSON_NAME]"
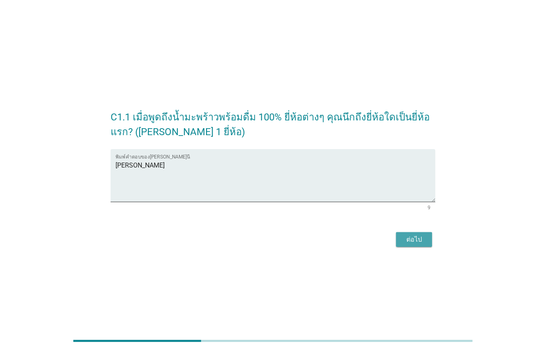
click at [426, 235] on button "ต่อไป" at bounding box center [414, 239] width 36 height 15
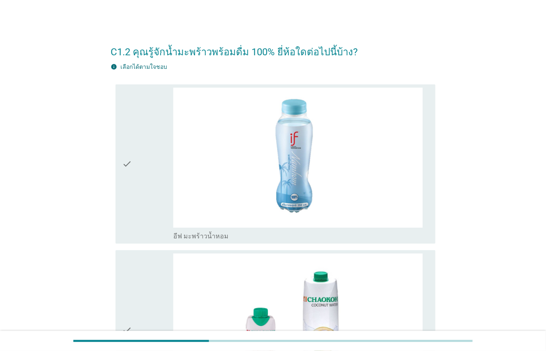
click at [128, 164] on icon "check" at bounding box center [127, 164] width 10 height 153
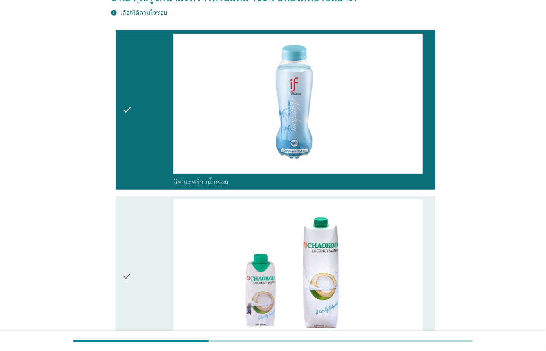
scroll to position [234, 0]
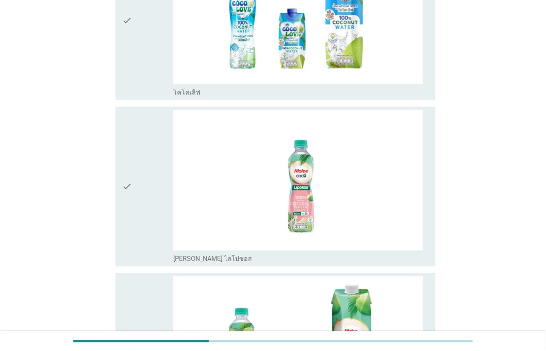
click at [138, 158] on div "check" at bounding box center [147, 186] width 51 height 153
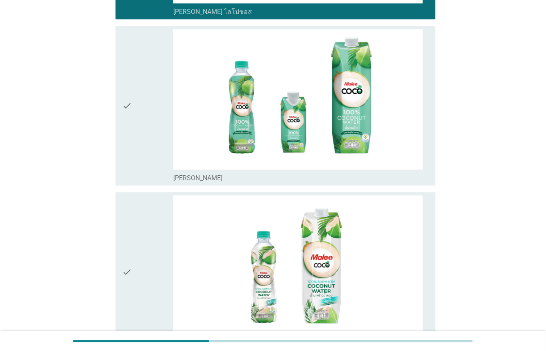
click at [138, 133] on div "check" at bounding box center [147, 105] width 51 height 153
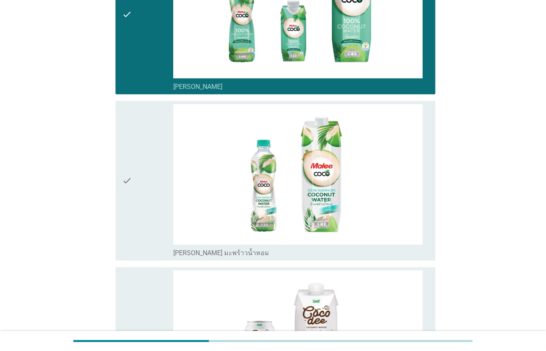
scroll to position [1189, 0]
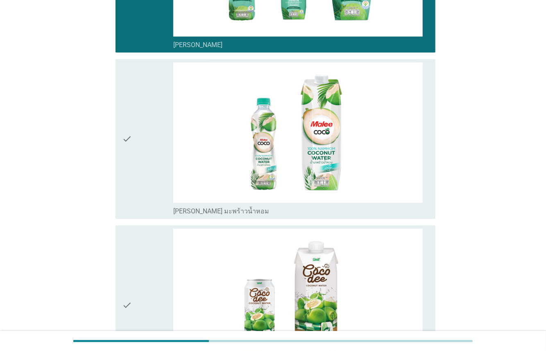
click at [135, 164] on div "check" at bounding box center [147, 138] width 51 height 153
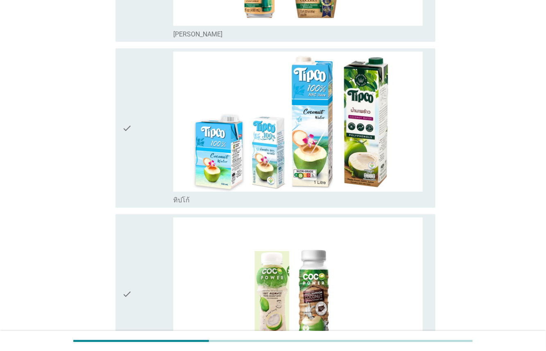
scroll to position [1546, 0]
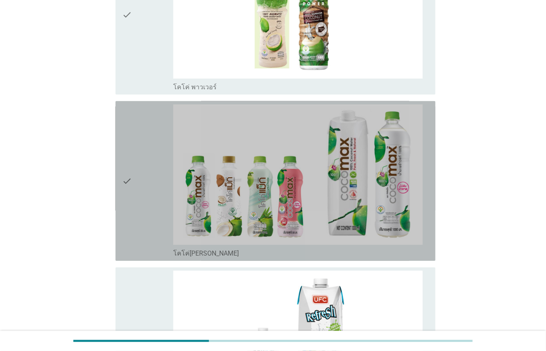
click at [137, 170] on div "check" at bounding box center [147, 181] width 51 height 153
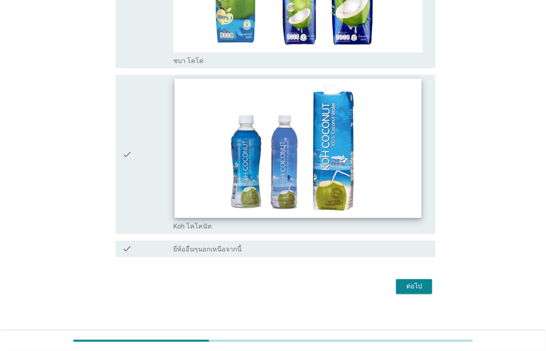
scroll to position [2338, 0]
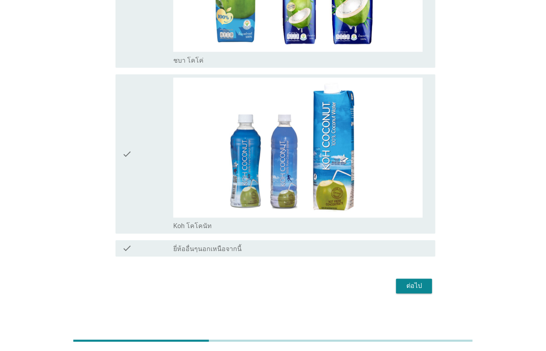
click at [420, 288] on div "ต่อไป" at bounding box center [414, 287] width 23 height 10
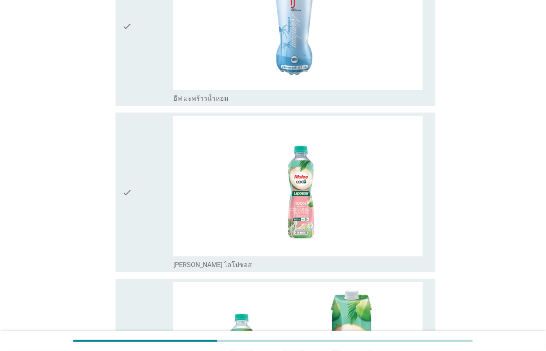
scroll to position [156, 0]
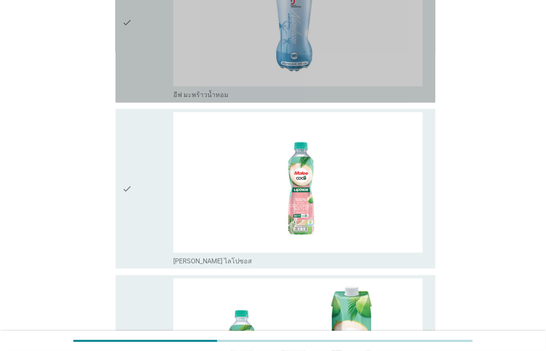
click at [145, 76] on div "check" at bounding box center [147, 22] width 51 height 153
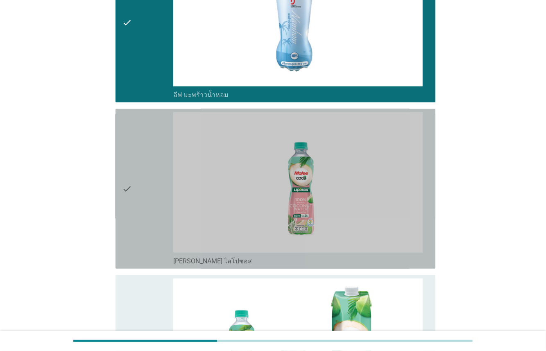
click at [156, 164] on div "check" at bounding box center [147, 188] width 51 height 153
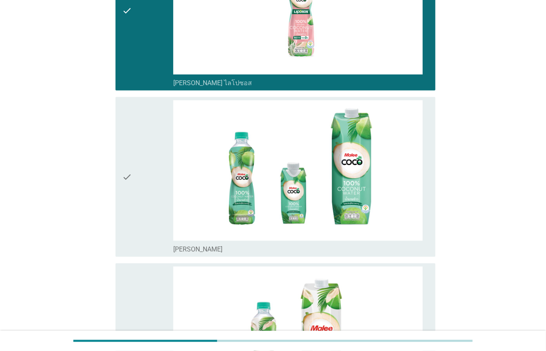
scroll to position [428, 0]
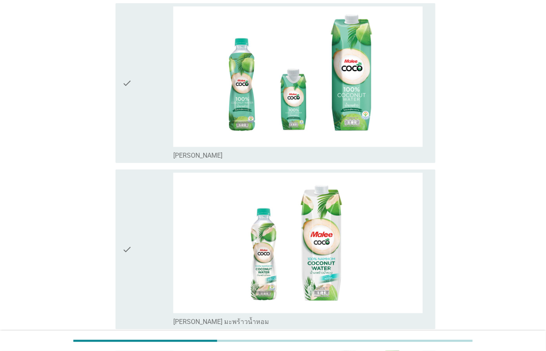
drag, startPoint x: 136, startPoint y: 101, endPoint x: 135, endPoint y: 109, distance: 7.8
click at [135, 100] on div "check" at bounding box center [147, 83] width 51 height 153
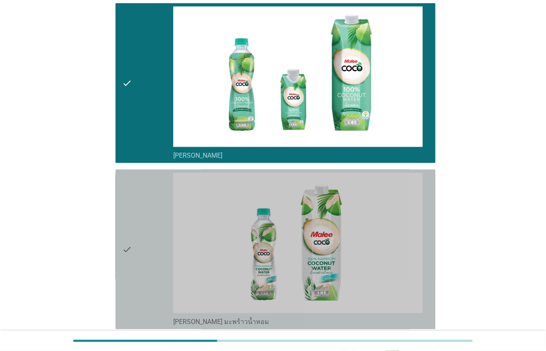
click at [152, 236] on div "check" at bounding box center [147, 249] width 51 height 153
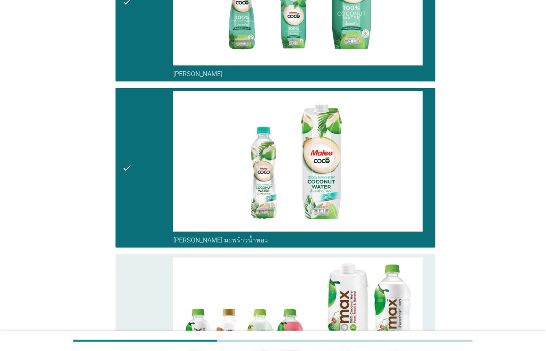
scroll to position [573, 0]
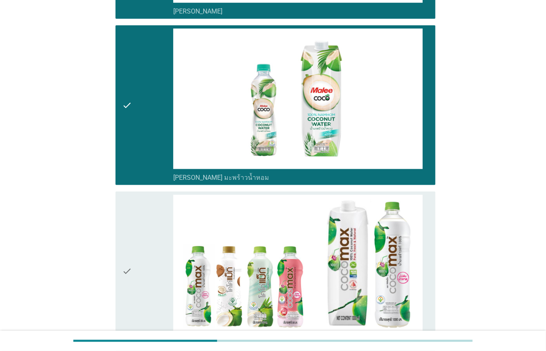
click at [150, 233] on div "check" at bounding box center [147, 271] width 51 height 153
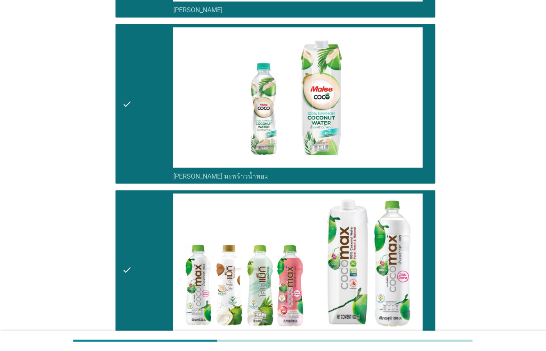
scroll to position [691, 0]
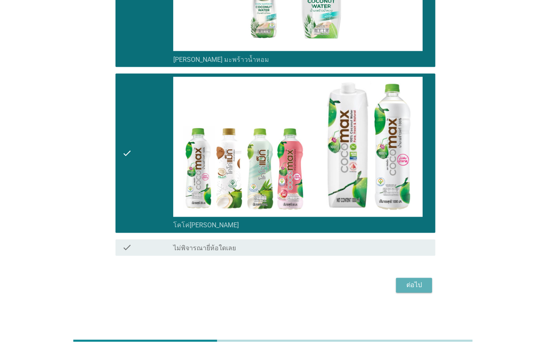
click at [416, 285] on div "ต่อไป" at bounding box center [414, 286] width 23 height 10
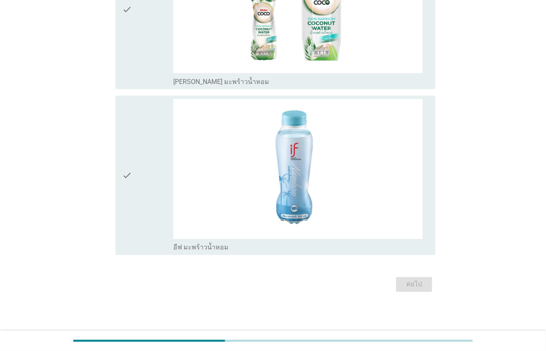
scroll to position [0, 0]
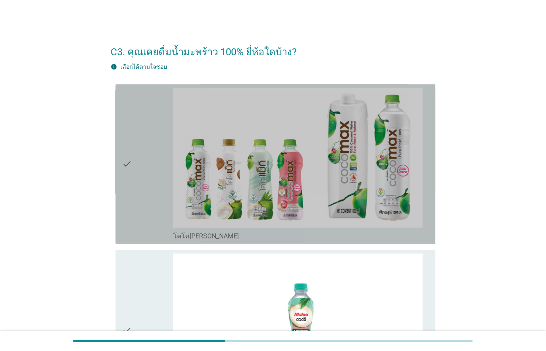
click at [146, 173] on div "check" at bounding box center [147, 164] width 51 height 153
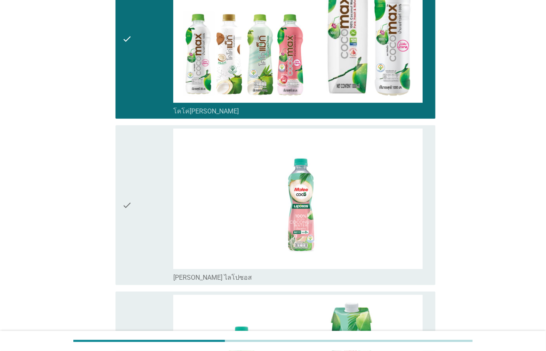
scroll to position [128, 0]
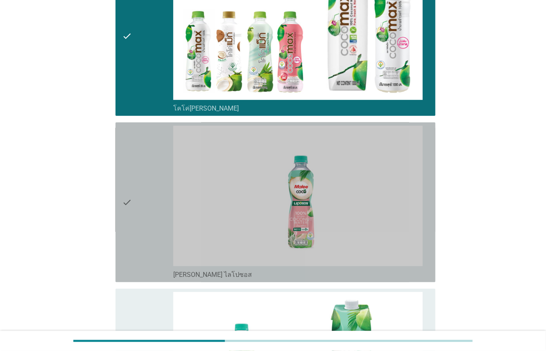
click at [140, 211] on div "check" at bounding box center [147, 202] width 51 height 153
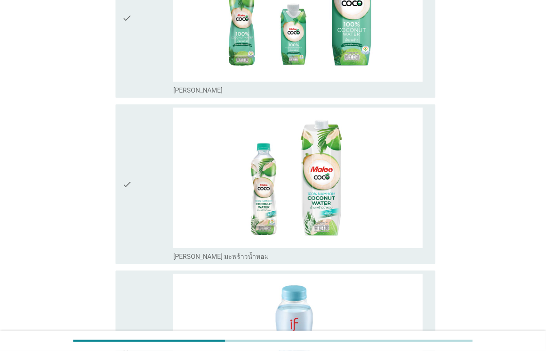
scroll to position [479, 0]
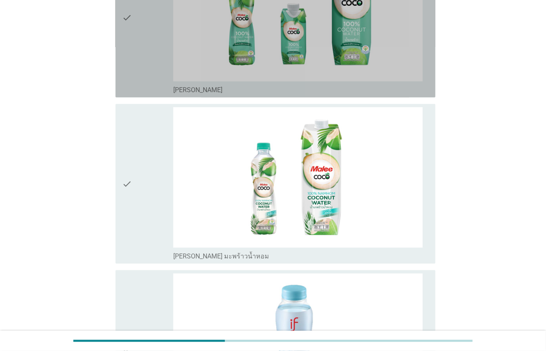
click at [139, 87] on div "check" at bounding box center [147, 17] width 51 height 153
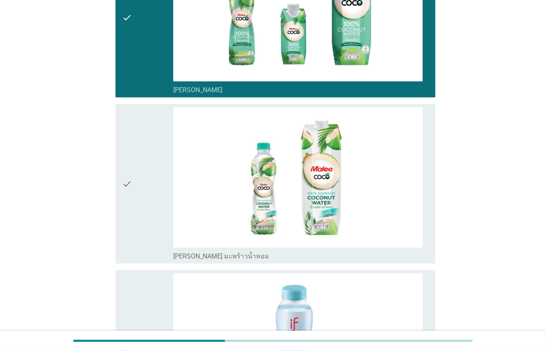
click at [141, 137] on div "check" at bounding box center [147, 183] width 51 height 153
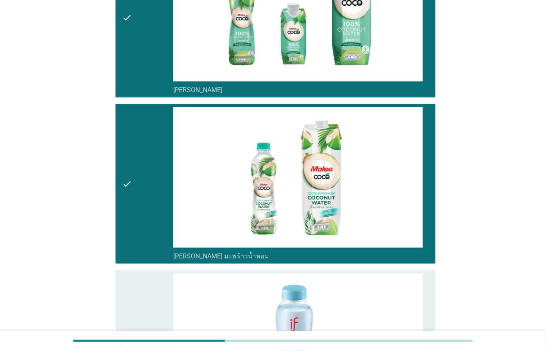
scroll to position [653, 0]
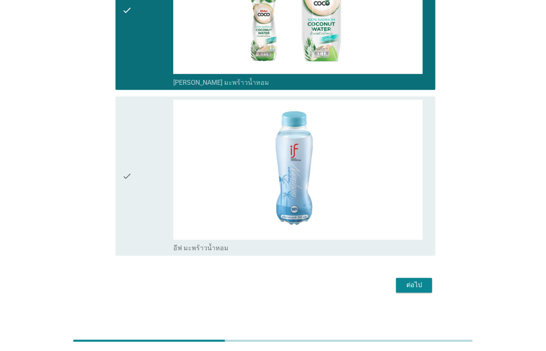
click at [138, 166] on div "check" at bounding box center [147, 176] width 51 height 153
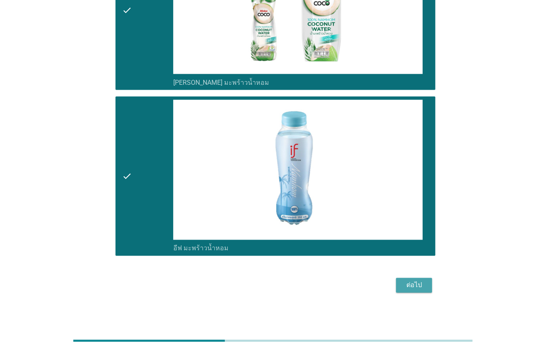
click at [400, 278] on button "ต่อไป" at bounding box center [414, 285] width 36 height 15
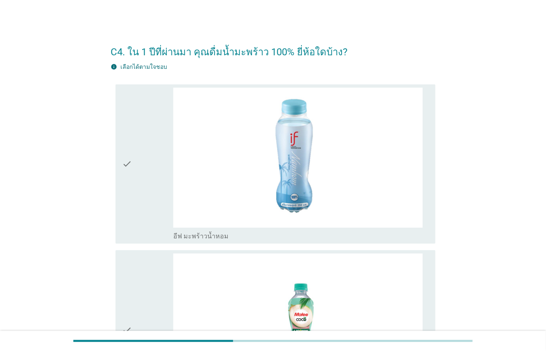
click at [125, 170] on icon "check" at bounding box center [127, 164] width 10 height 153
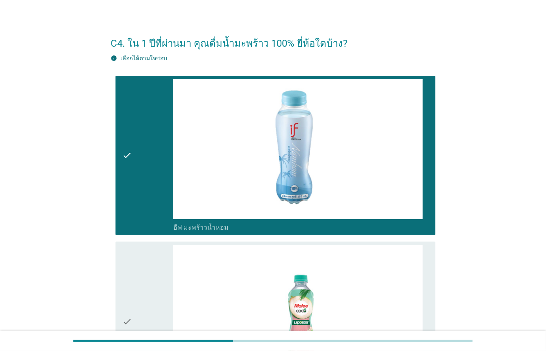
scroll to position [227, 0]
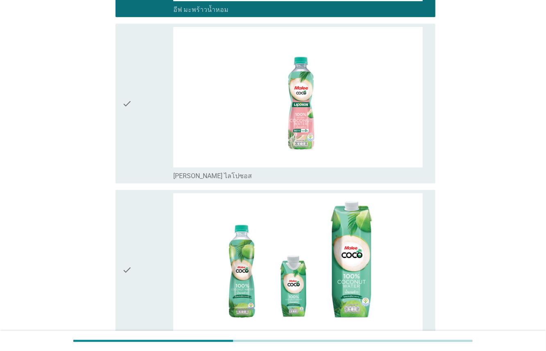
click at [154, 132] on div "check" at bounding box center [147, 103] width 51 height 153
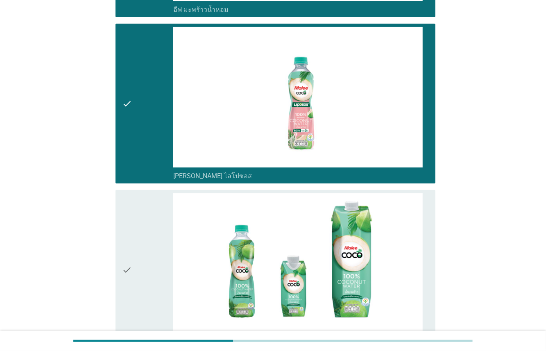
click at [144, 223] on div "check" at bounding box center [147, 269] width 51 height 153
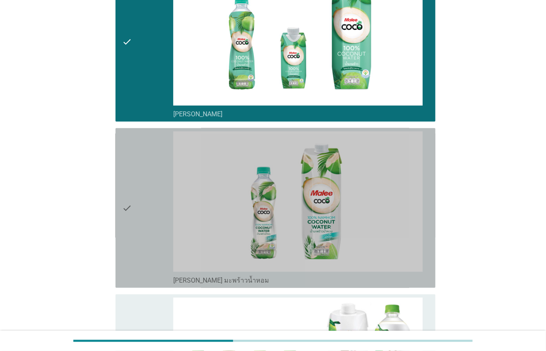
click at [139, 204] on div "check" at bounding box center [147, 208] width 51 height 153
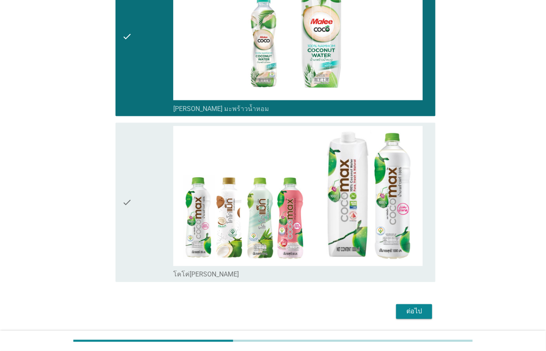
scroll to position [639, 0]
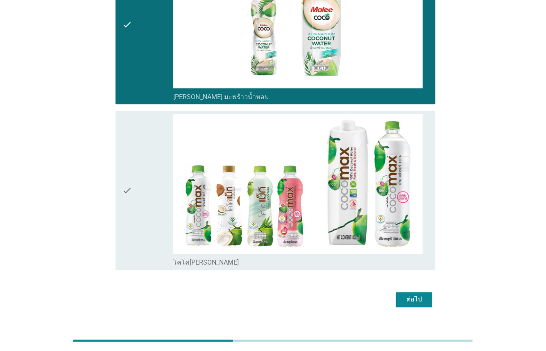
click at [145, 230] on div "check" at bounding box center [147, 190] width 51 height 153
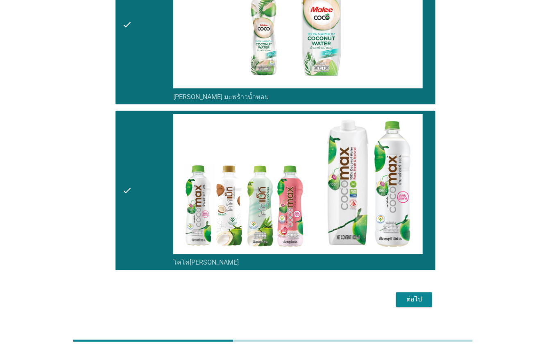
click at [399, 302] on button "ต่อไป" at bounding box center [414, 300] width 36 height 15
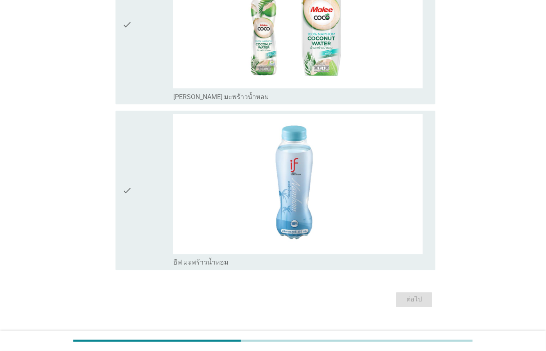
scroll to position [0, 0]
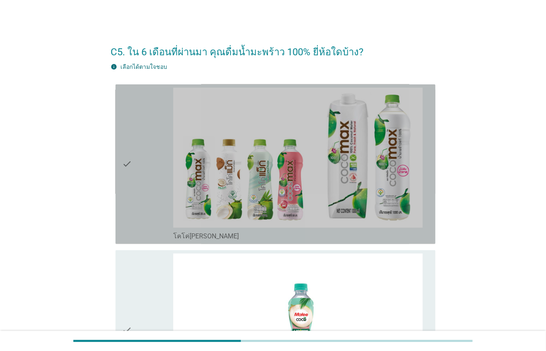
click at [150, 177] on div "check" at bounding box center [147, 164] width 51 height 153
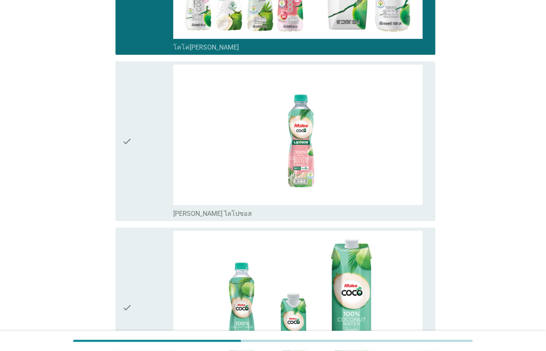
scroll to position [191, 0]
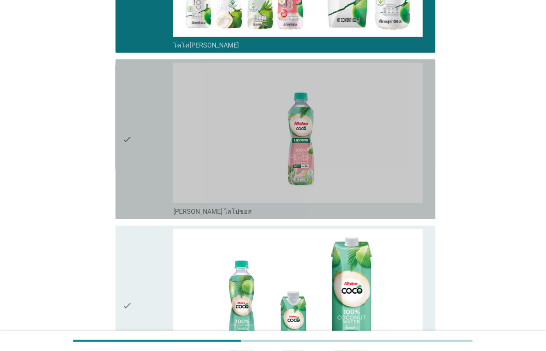
click at [144, 155] on div "check" at bounding box center [147, 139] width 51 height 153
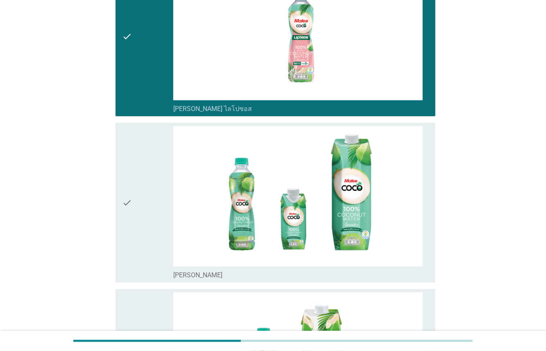
scroll to position [430, 0]
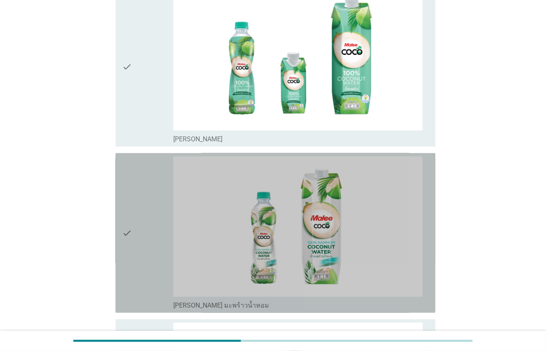
click at [144, 215] on div "check" at bounding box center [147, 233] width 51 height 153
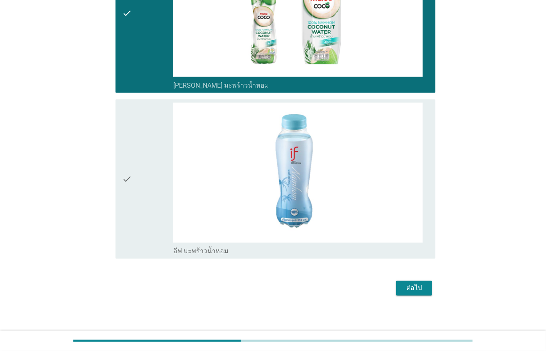
scroll to position [653, 0]
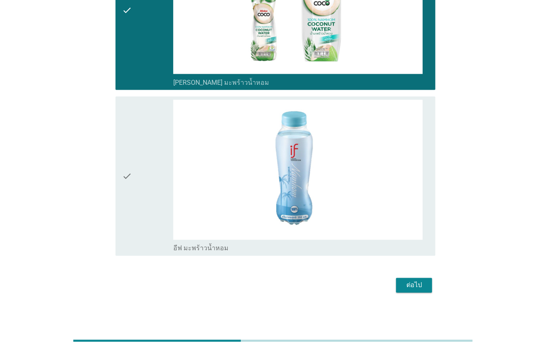
click at [418, 283] on div "ต่อไป" at bounding box center [414, 286] width 23 height 10
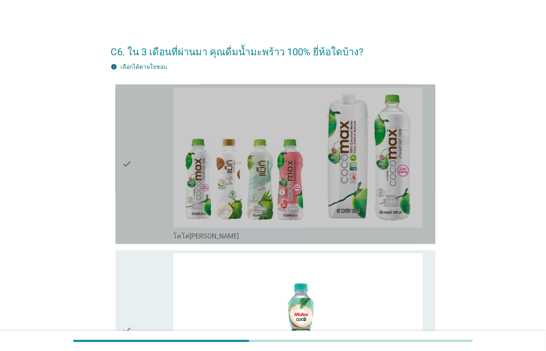
click at [150, 195] on div "check" at bounding box center [147, 164] width 51 height 153
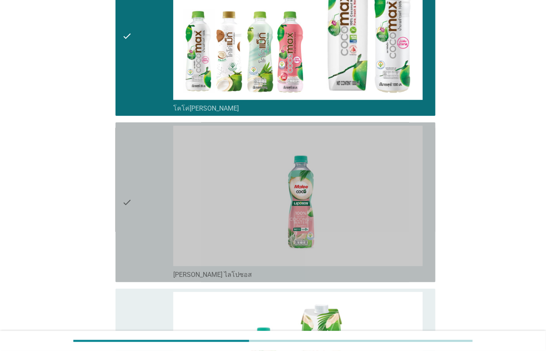
click at [150, 201] on div "check" at bounding box center [147, 202] width 51 height 153
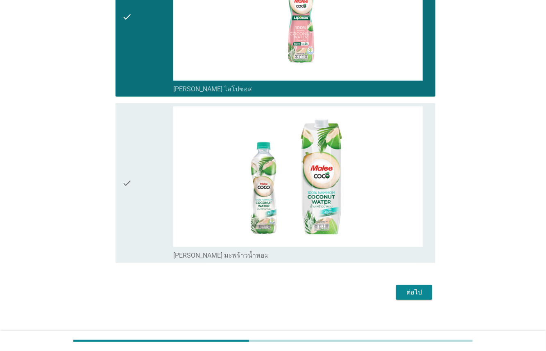
scroll to position [320, 0]
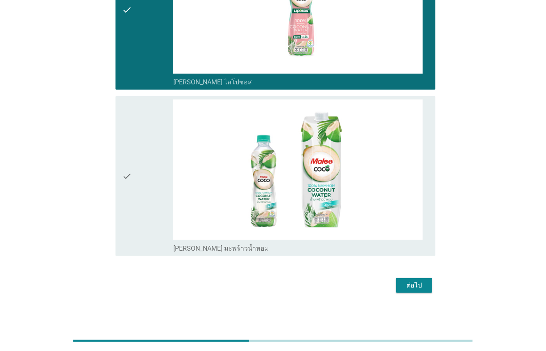
click at [413, 281] on div "ต่อไป" at bounding box center [414, 286] width 23 height 10
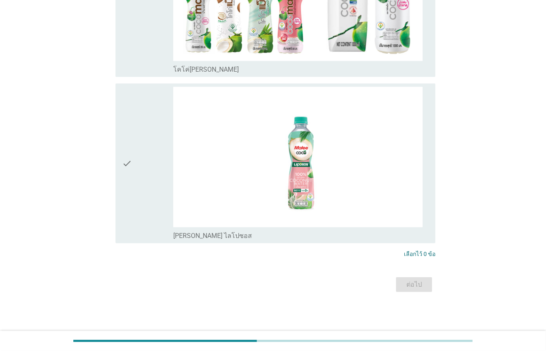
scroll to position [0, 0]
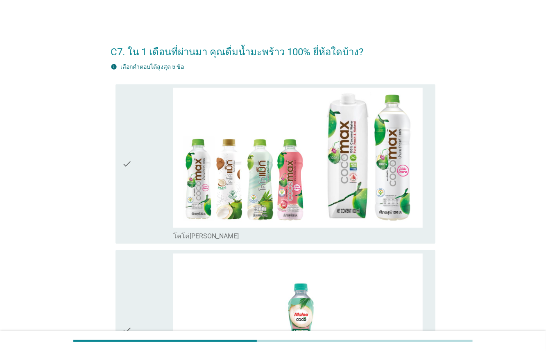
drag, startPoint x: 153, startPoint y: 200, endPoint x: 150, endPoint y: 211, distance: 12.4
click at [152, 200] on div "check" at bounding box center [147, 164] width 51 height 153
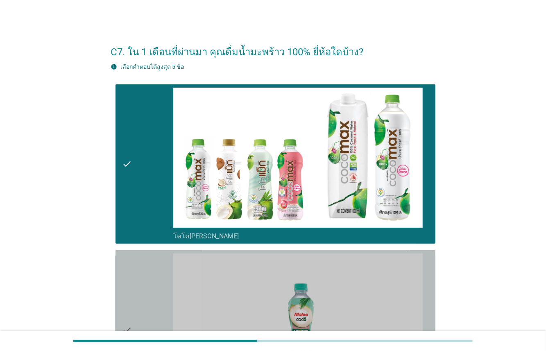
click at [155, 257] on div "check" at bounding box center [147, 330] width 51 height 153
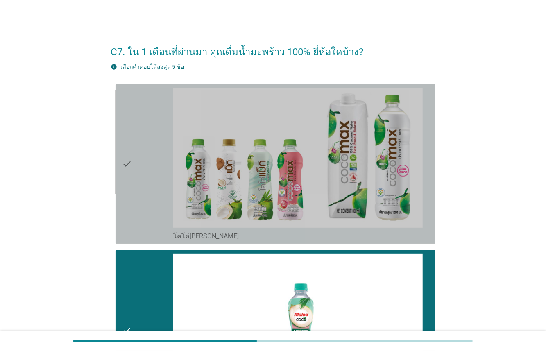
click at [138, 208] on div "check" at bounding box center [147, 164] width 51 height 153
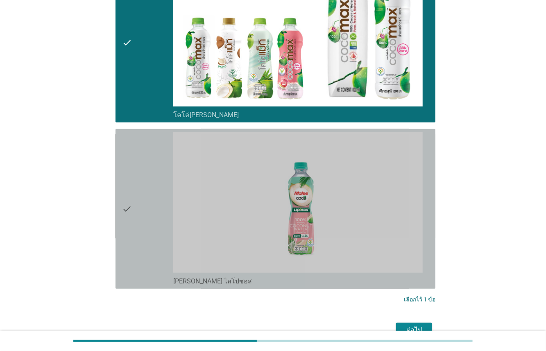
click at [142, 227] on div "check" at bounding box center [147, 208] width 51 height 153
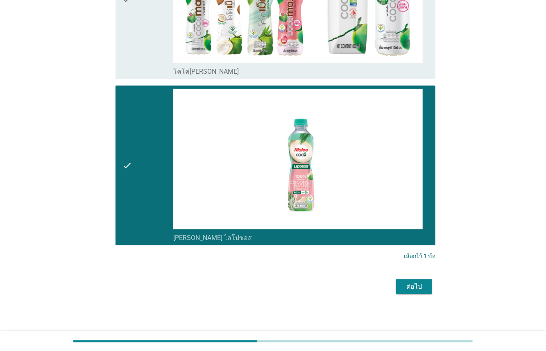
scroll to position [166, 0]
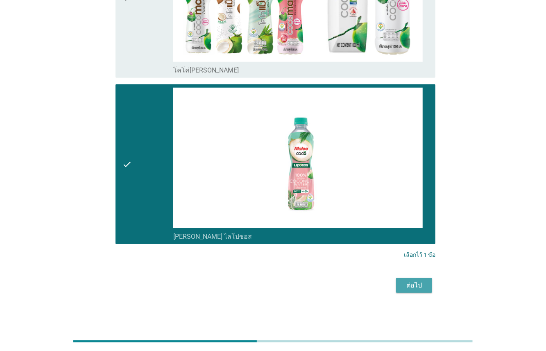
click at [419, 286] on div "ต่อไป" at bounding box center [414, 286] width 23 height 10
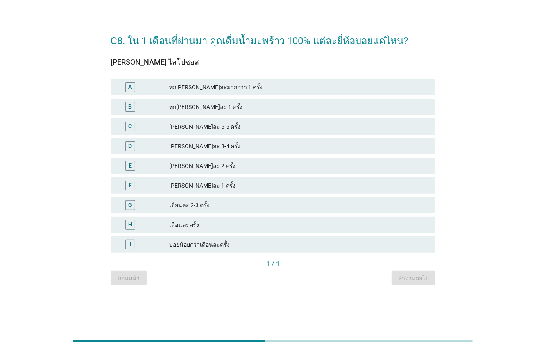
scroll to position [0, 0]
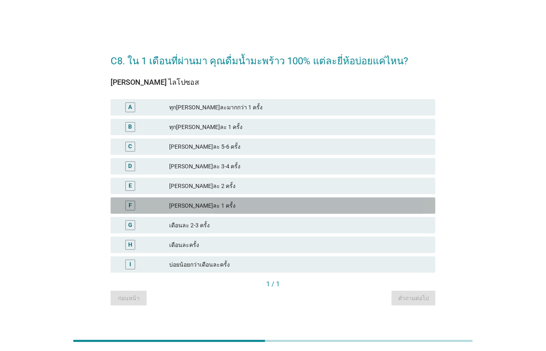
click at [181, 209] on div "[PERSON_NAME]ละ 1 ครั้ง" at bounding box center [299, 206] width 260 height 10
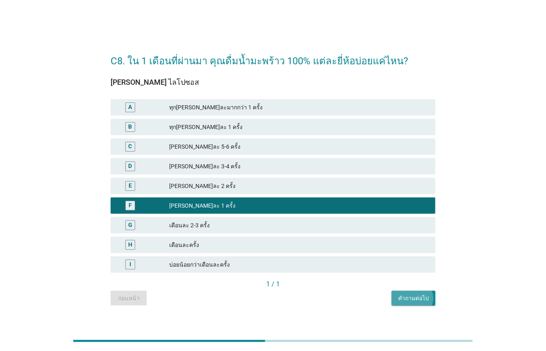
click at [418, 301] on div "คำถามต่อไป" at bounding box center [413, 298] width 31 height 9
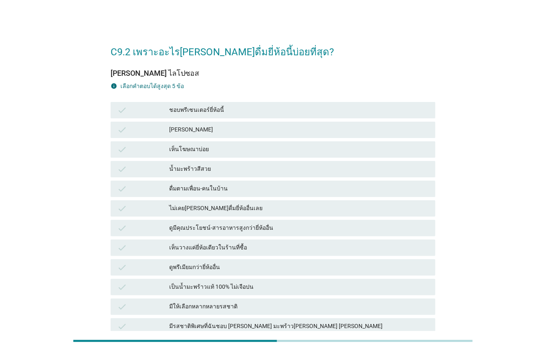
click at [220, 123] on div "check [PERSON_NAME]" at bounding box center [273, 130] width 325 height 16
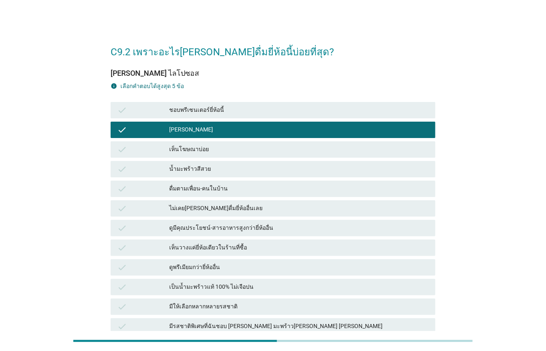
click at [259, 228] on div "ดูมีคุณประโยชน์-สารอาหารสูงกว่ายี่ห้ออื่น" at bounding box center [299, 228] width 260 height 10
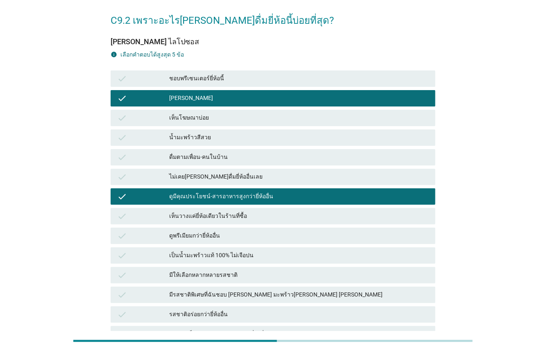
scroll to position [44, 0]
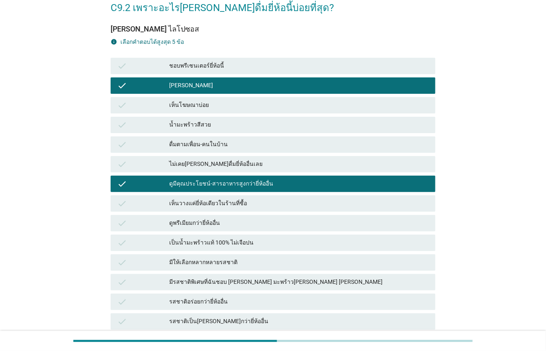
click at [252, 244] on div "เป็นน้ำมะพร้าวแท้ 100% ไม่เจือปน" at bounding box center [299, 243] width 260 height 10
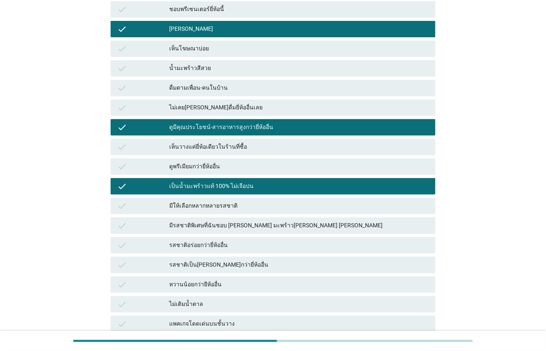
scroll to position [102, 0]
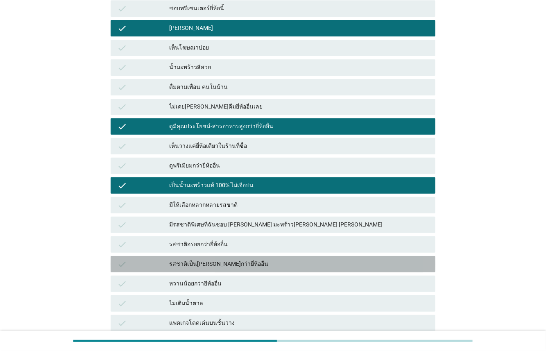
click at [257, 264] on div "รสชาติเป็น[PERSON_NAME]กว่ายี่ห้ออื่น" at bounding box center [299, 264] width 260 height 10
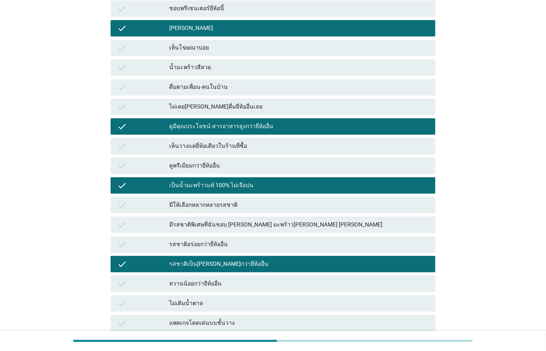
click at [289, 263] on div "รสชาติเป็น[PERSON_NAME]กว่ายี่ห้ออื่น" at bounding box center [299, 264] width 260 height 10
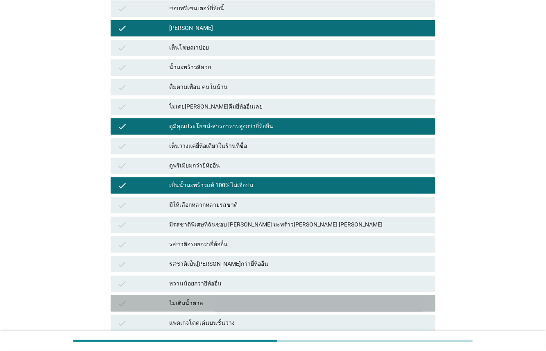
click at [249, 301] on div "ไม่เติมน้ำตาล" at bounding box center [299, 304] width 260 height 10
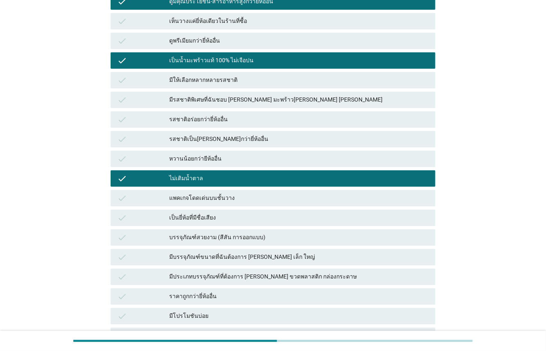
scroll to position [230, 0]
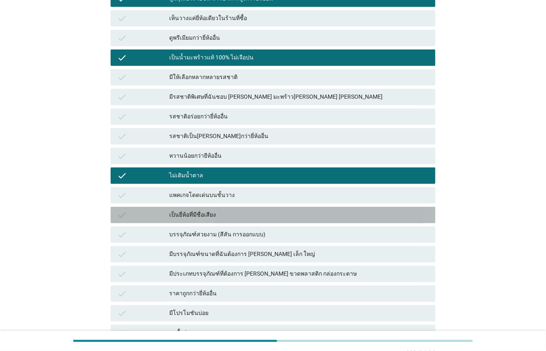
click at [222, 218] on div "เป็นยี่ห้อที่มีชื่อเสียง" at bounding box center [299, 215] width 260 height 10
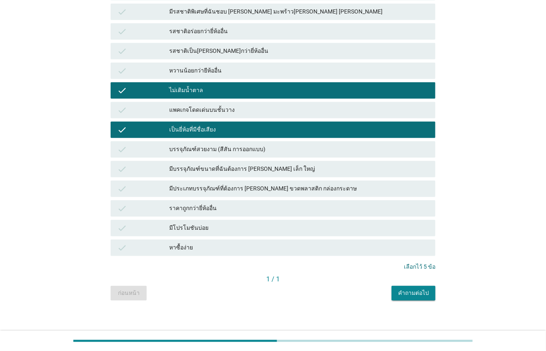
scroll to position [320, 0]
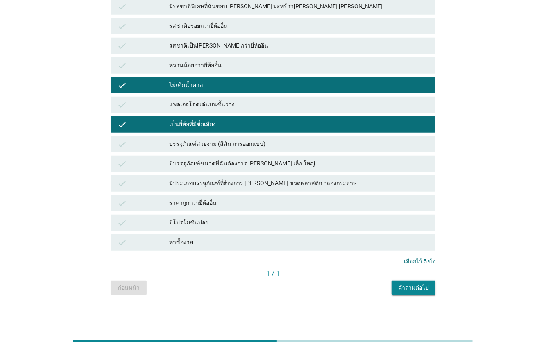
click at [227, 225] on div "มีโปรโมชันบ่อย" at bounding box center [299, 223] width 260 height 10
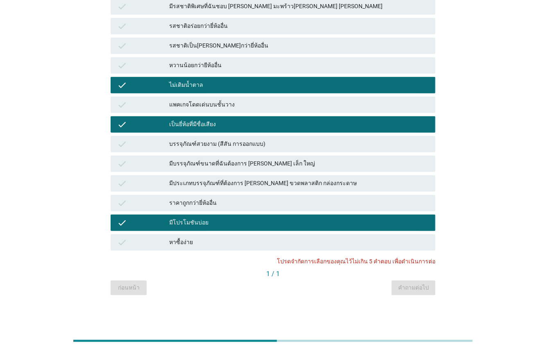
click at [265, 224] on div "มีโปรโมชันบ่อย" at bounding box center [299, 223] width 260 height 10
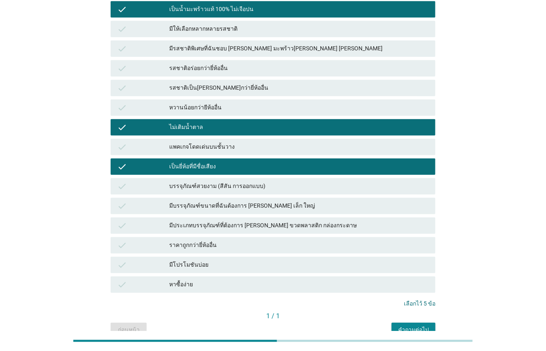
scroll to position [235, 0]
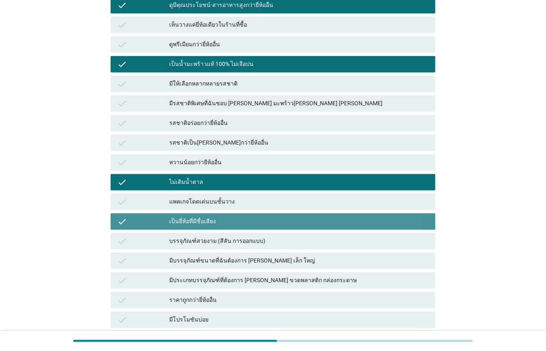
click at [223, 220] on div "เป็นยี่ห้อที่มีชื่อเสียง" at bounding box center [299, 222] width 260 height 10
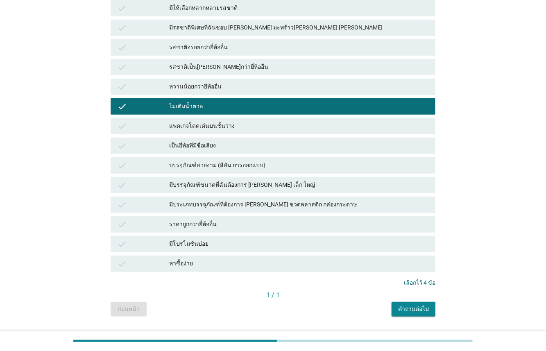
scroll to position [300, 0]
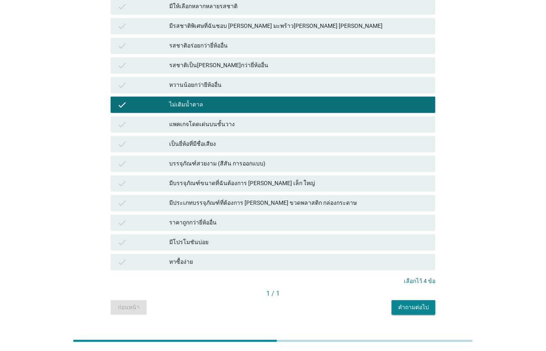
click at [223, 242] on div "มีโปรโมชันบ่อย" at bounding box center [299, 243] width 260 height 10
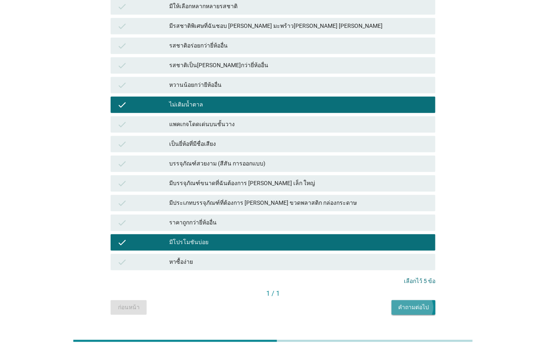
click at [404, 309] on div "คำถามต่อไป" at bounding box center [413, 307] width 31 height 9
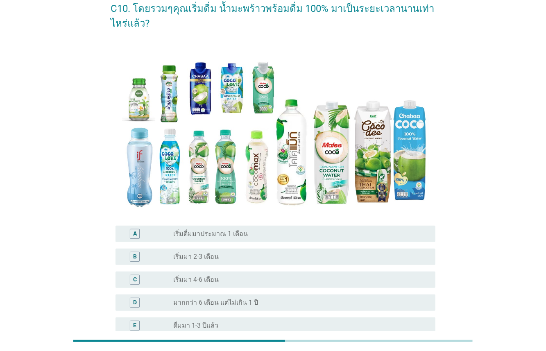
scroll to position [156, 0]
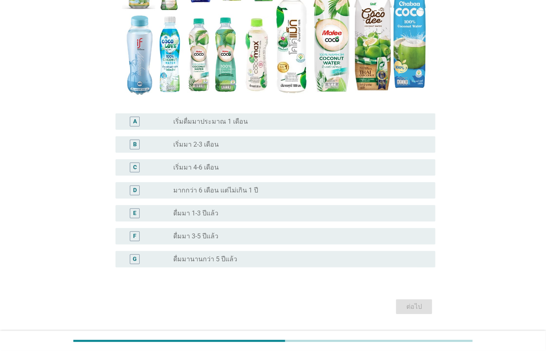
click at [161, 213] on div "E" at bounding box center [147, 214] width 51 height 10
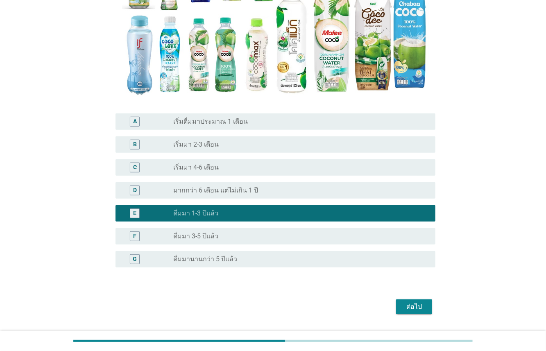
click at [406, 305] on div "ต่อไป" at bounding box center [414, 307] width 23 height 10
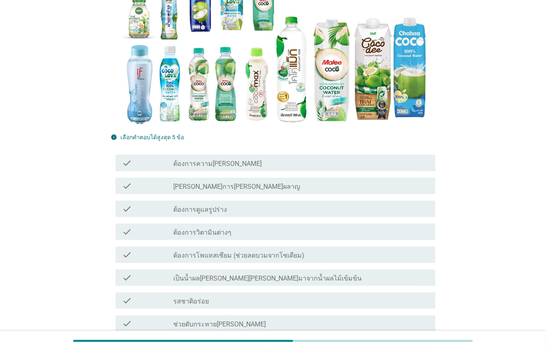
scroll to position [0, 0]
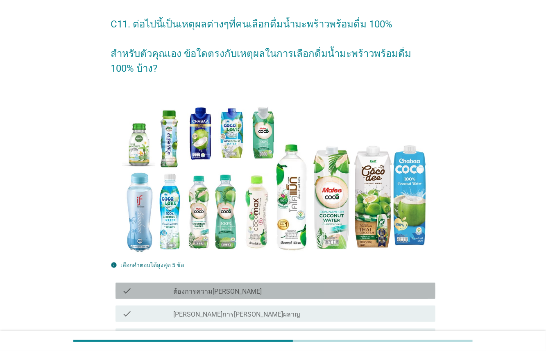
click at [198, 288] on label "ต้องการความ[PERSON_NAME]" at bounding box center [217, 292] width 89 height 8
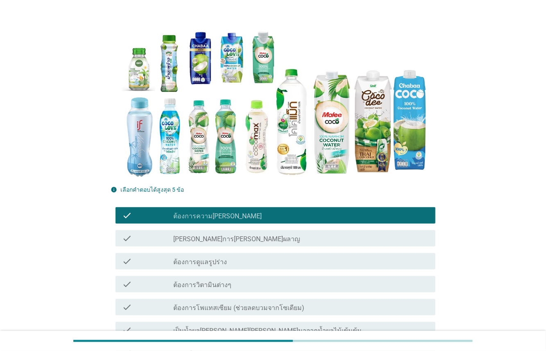
scroll to position [104, 0]
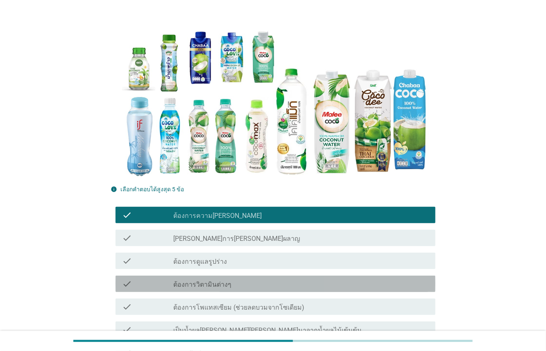
click at [193, 281] on label "ต้องการวิตามินต่างๆ" at bounding box center [202, 285] width 58 height 8
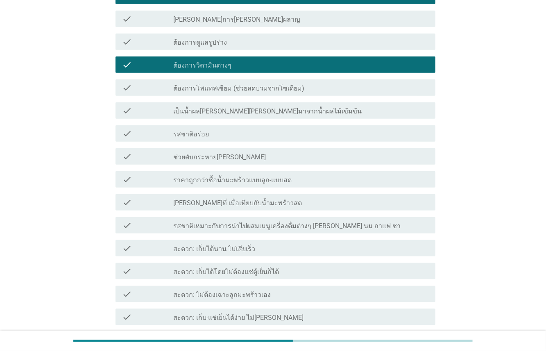
scroll to position [320, 0]
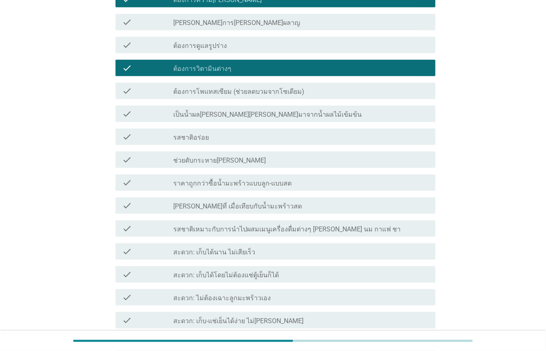
click at [190, 134] on label "รสชาติอร่อย" at bounding box center [191, 138] width 36 height 8
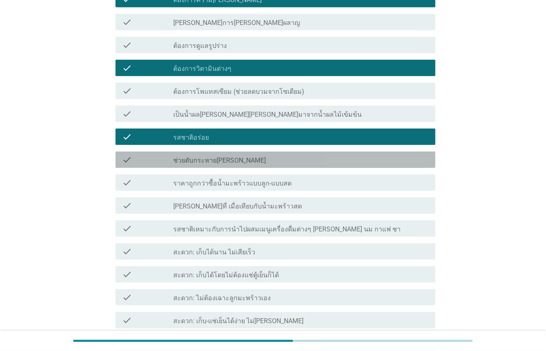
click at [230, 155] on div "check_box_outline_blank ช่วยดับกระหาย[PERSON_NAME]" at bounding box center [301, 160] width 256 height 10
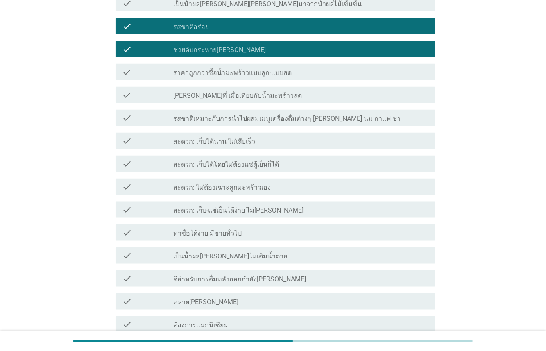
scroll to position [432, 0]
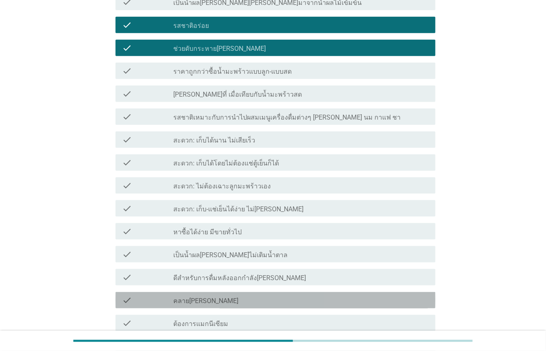
click at [254, 295] on div "check_box_outline_blank คลาย[PERSON_NAME]" at bounding box center [301, 300] width 256 height 10
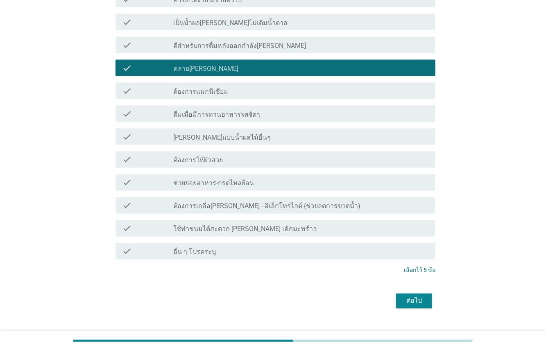
scroll to position [665, 0]
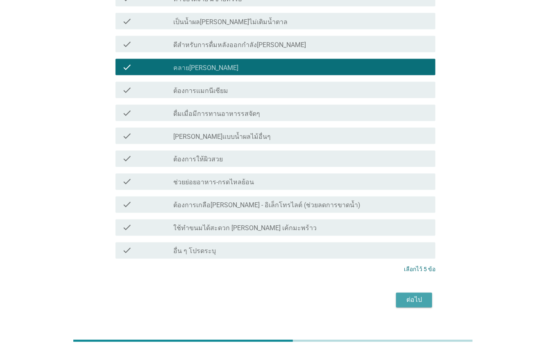
drag, startPoint x: 408, startPoint y: 288, endPoint x: 310, endPoint y: 292, distance: 97.6
click at [408, 295] on div "ต่อไป" at bounding box center [414, 300] width 23 height 10
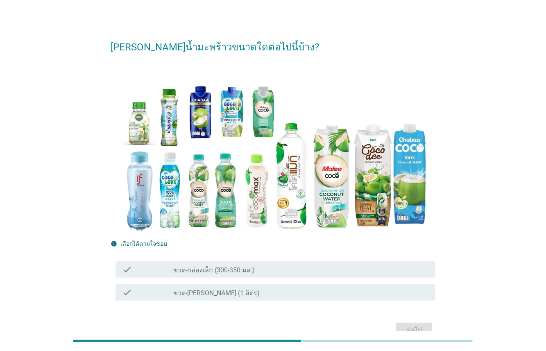
scroll to position [11, 0]
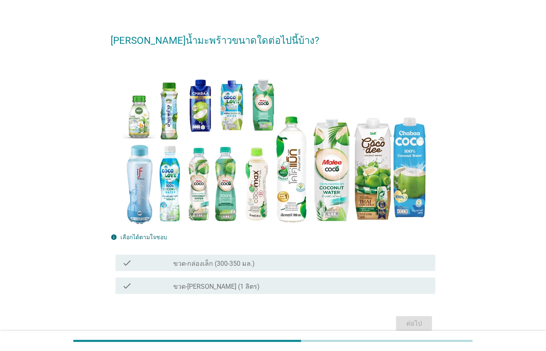
click at [223, 295] on div "check check_box_outline_blank ขวด-[PERSON_NAME] (1 ลิตร)" at bounding box center [273, 286] width 325 height 23
click at [223, 263] on label "ขวด-กล่องเล็ก (300-350 มล.)" at bounding box center [214, 264] width 82 height 8
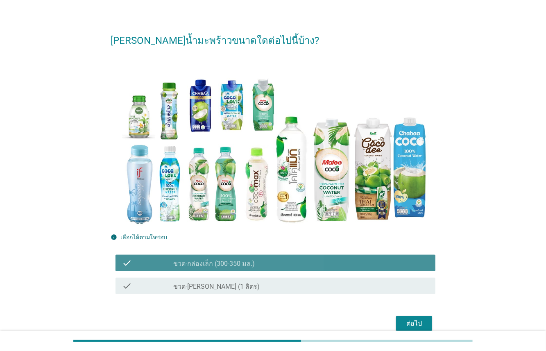
click at [218, 289] on label "ขวด-[PERSON_NAME] (1 ลิตร)" at bounding box center [216, 287] width 86 height 8
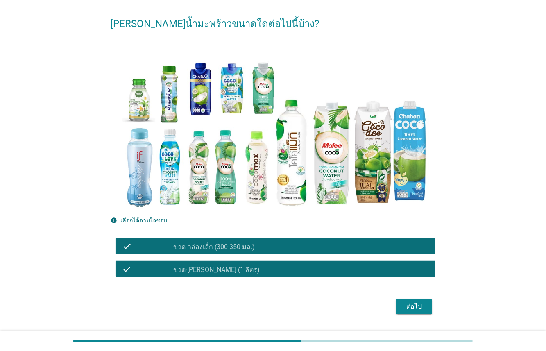
scroll to position [29, 0]
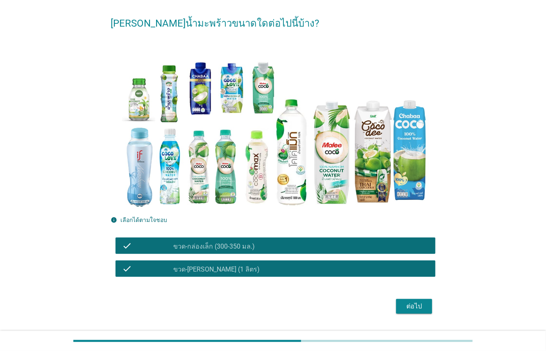
click at [292, 278] on div "check check_box ขวด-[PERSON_NAME] (1 ลิตร)" at bounding box center [273, 268] width 325 height 23
click at [290, 273] on div "check check_box ขวด-[PERSON_NAME] (1 ลิตร)" at bounding box center [276, 269] width 320 height 16
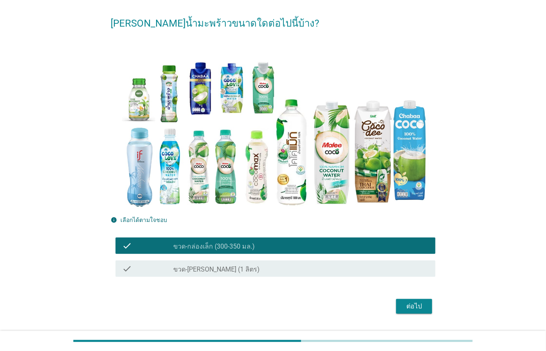
click at [402, 312] on button "ต่อไป" at bounding box center [414, 306] width 36 height 15
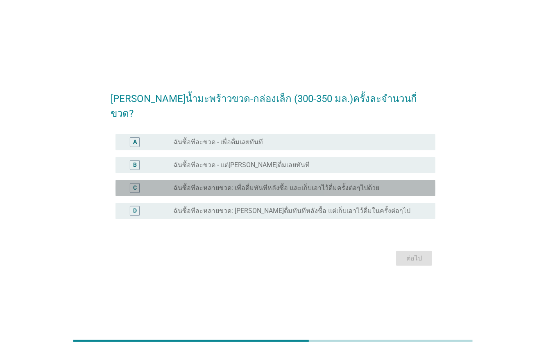
click at [173, 190] on div "C radio_button_unchecked ฉันซื้อทีละหลายขวด: เพื่อดื่มทันทีหลังซื้อ และเก็บเอาไ…" at bounding box center [273, 188] width 325 height 23
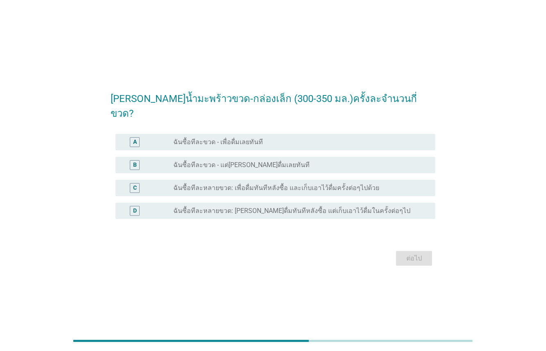
click at [52, 199] on div "[PERSON_NAME]น้ำมะพร้าวขวด-กล่องเล็ก (300-350 มล.)ครั้งละจำนวนกี่ขวด? A radio_b…" at bounding box center [273, 176] width 507 height 198
click at [32, 160] on div "[PERSON_NAME]น้ำมะพร้าวขวด-กล่องเล็ก (300-350 มล.)ครั้งละจำนวนกี่ขวด? A radio_b…" at bounding box center [273, 176] width 507 height 198
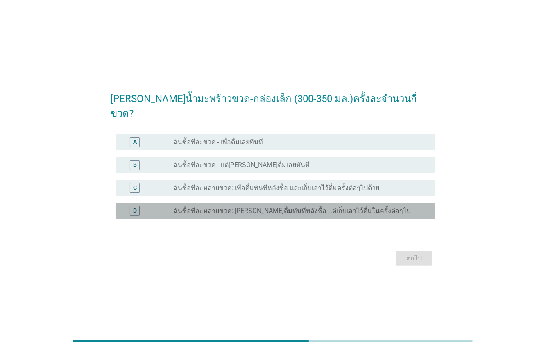
click at [183, 207] on label "ฉันซื้อทีละหลายขวด: [PERSON_NAME]ดื่มทันทีหลังซื้อ แต่เก็บเอาไว้ดื่มในครั้งต่อๆ…" at bounding box center [291, 211] width 237 height 8
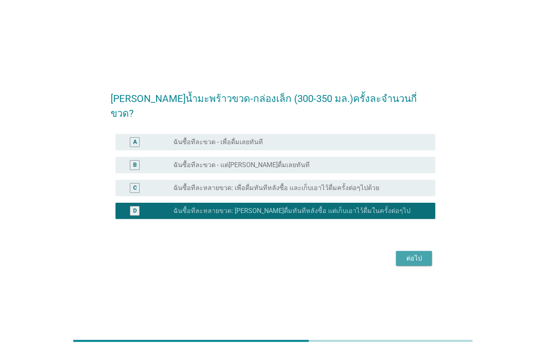
click at [417, 254] on div "ต่อไป" at bounding box center [414, 259] width 23 height 10
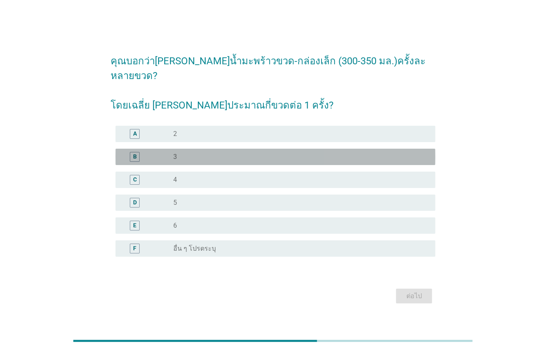
click at [167, 152] on div "B" at bounding box center [147, 157] width 51 height 10
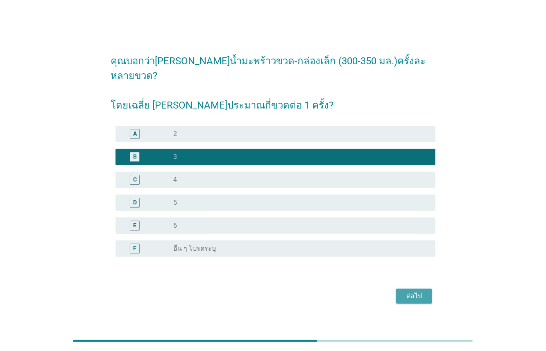
click at [416, 293] on div "ต่อไป" at bounding box center [414, 296] width 23 height 10
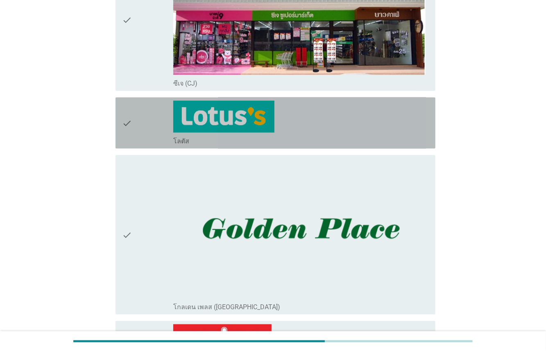
click at [144, 132] on div "check" at bounding box center [147, 123] width 51 height 45
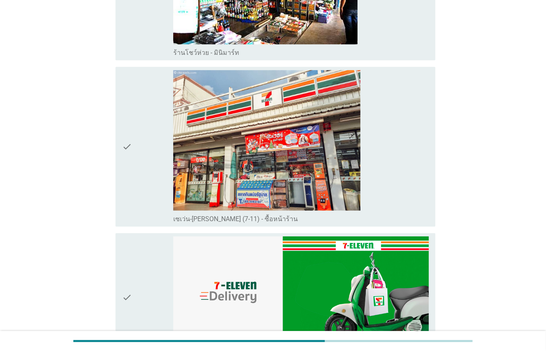
click at [147, 145] on div "check" at bounding box center [147, 146] width 51 height 153
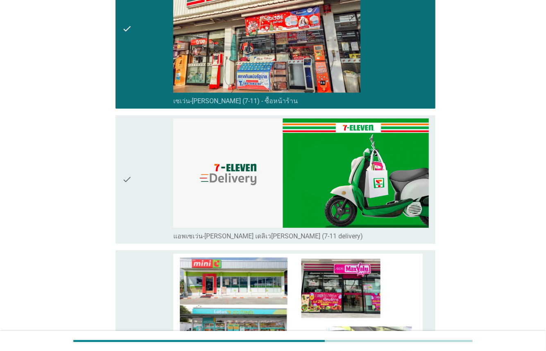
click at [151, 168] on div "check" at bounding box center [147, 179] width 51 height 122
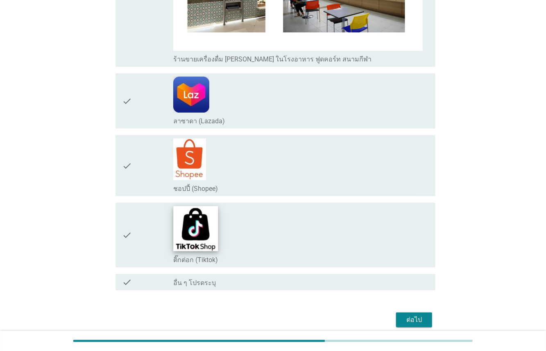
scroll to position [1766, 0]
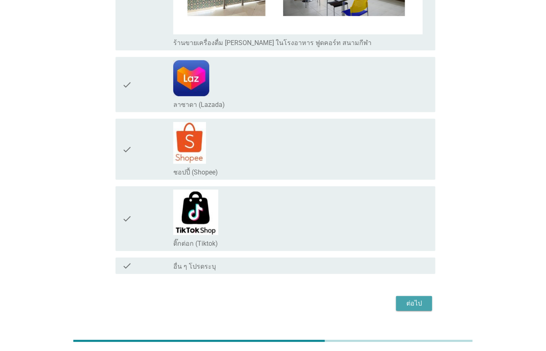
click at [423, 299] on div "ต่อไป" at bounding box center [414, 304] width 23 height 10
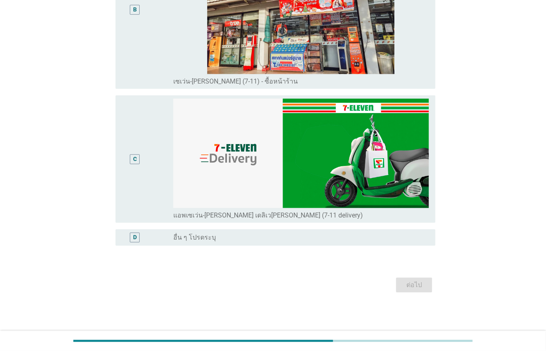
scroll to position [0, 0]
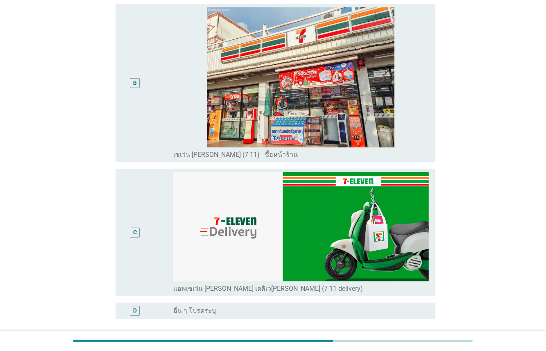
click at [163, 123] on div "B" at bounding box center [147, 83] width 51 height 152
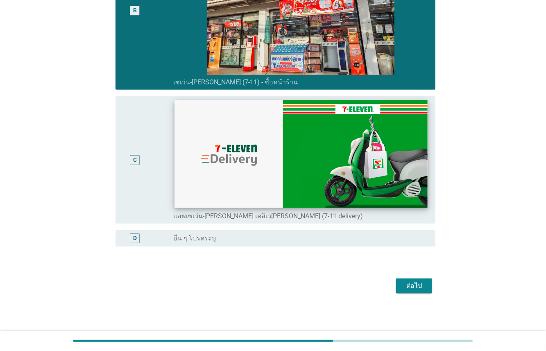
scroll to position [247, 0]
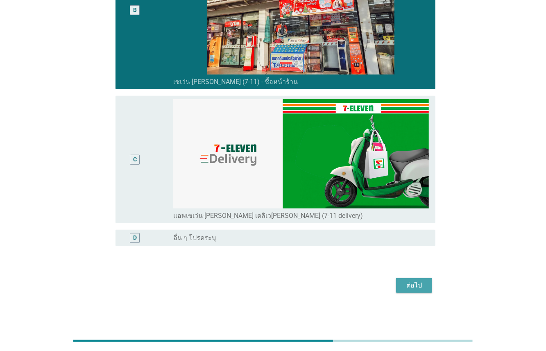
click at [410, 286] on div "ต่อไป" at bounding box center [414, 286] width 23 height 10
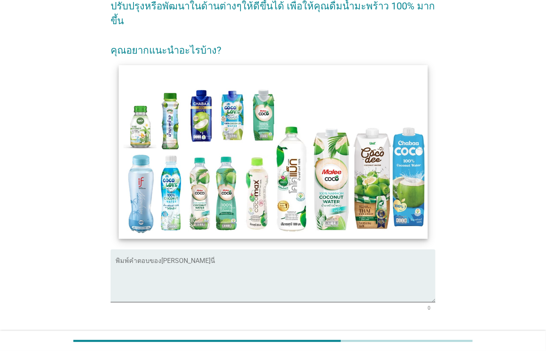
scroll to position [67, 0]
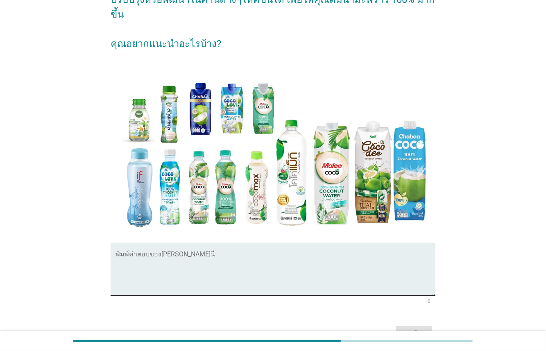
click at [243, 265] on textarea "พิมพ์คำตอบของคุณ ที่นี่" at bounding box center [276, 274] width 320 height 43
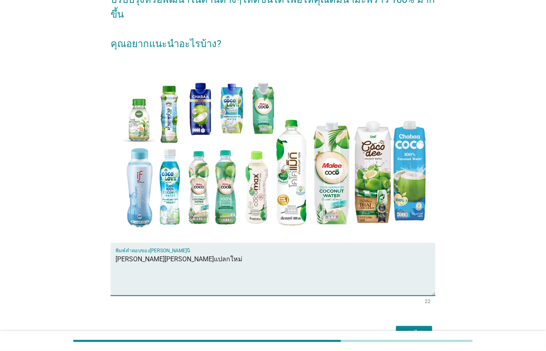
type textarea "[PERSON_NAME][PERSON_NAME]แปลกใหม่"
click at [426, 326] on button "ต่อไป" at bounding box center [414, 333] width 36 height 15
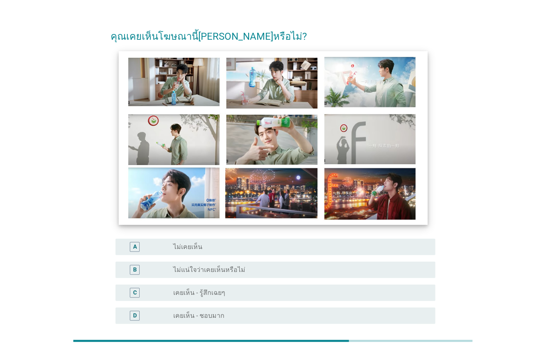
scroll to position [17, 0]
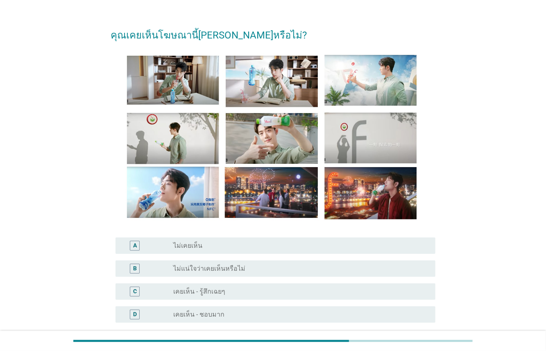
click at [205, 258] on div "B radio_button_unchecked ไม่แน่ใจว่าเคยเห็นหรือไม่" at bounding box center [273, 268] width 325 height 23
click at [184, 247] on label "ไม่เคยเห็น" at bounding box center [187, 246] width 29 height 8
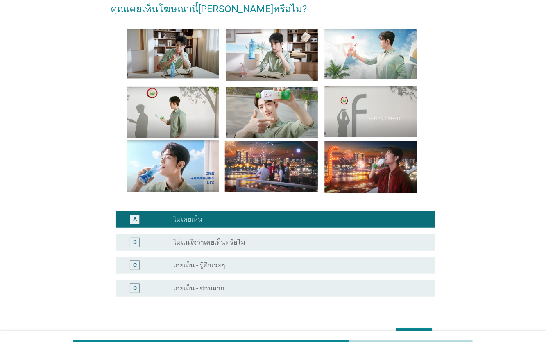
scroll to position [94, 0]
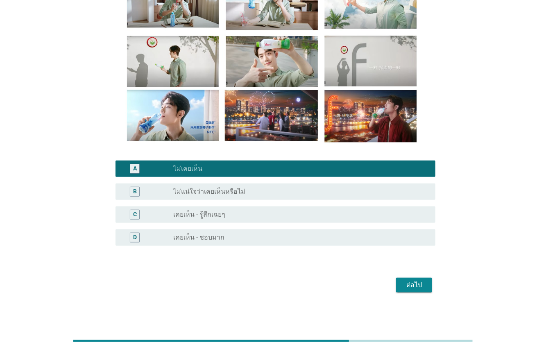
click at [425, 284] on div "ต่อไป" at bounding box center [414, 285] width 23 height 10
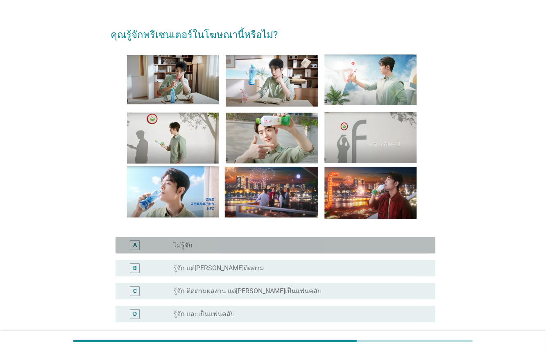
click at [188, 242] on label "ไม่รู้จัก" at bounding box center [182, 245] width 19 height 8
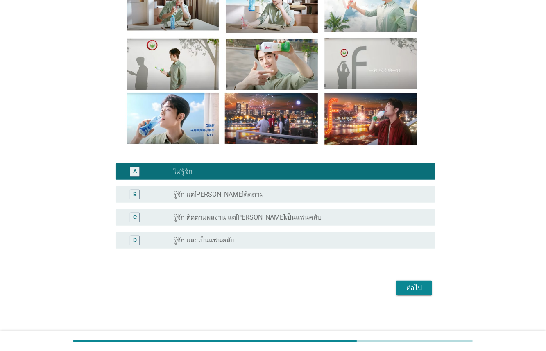
scroll to position [94, 0]
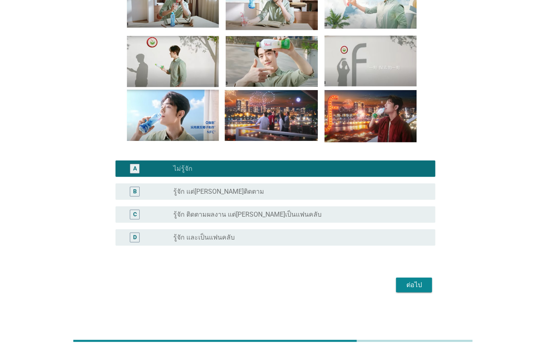
click at [409, 286] on div "ต่อไป" at bounding box center [414, 285] width 23 height 10
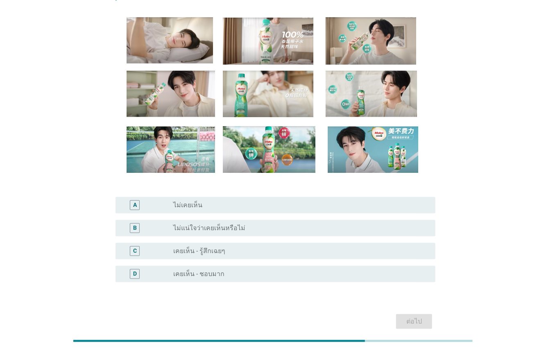
scroll to position [58, 0]
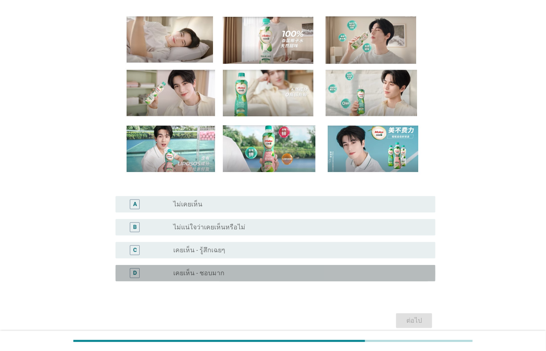
click at [212, 275] on label "เคยเห็น - ชอบมาก" at bounding box center [198, 273] width 51 height 8
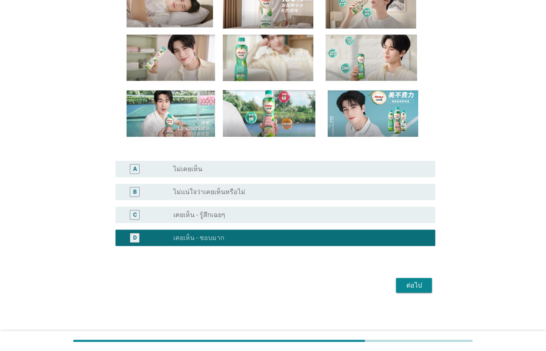
scroll to position [94, 0]
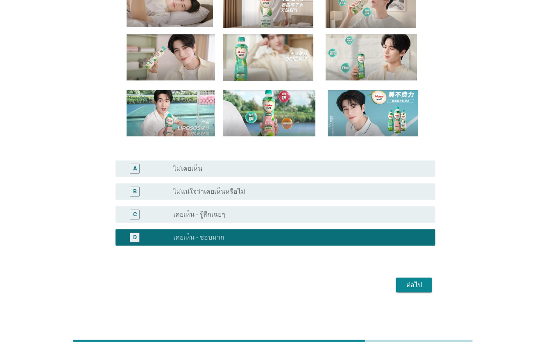
drag, startPoint x: 209, startPoint y: 216, endPoint x: 218, endPoint y: 220, distance: 9.6
click at [210, 217] on label "เคยเห็น - รู้สึกเฉยๆ" at bounding box center [199, 215] width 52 height 8
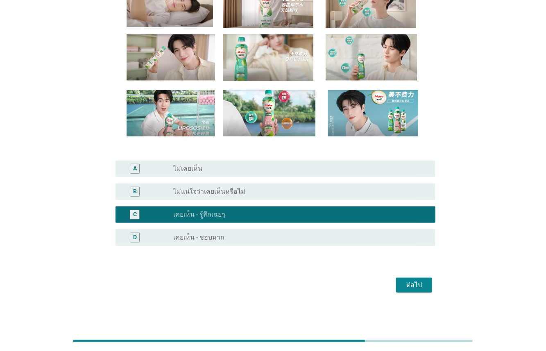
click at [420, 283] on div "ต่อไป" at bounding box center [414, 285] width 23 height 10
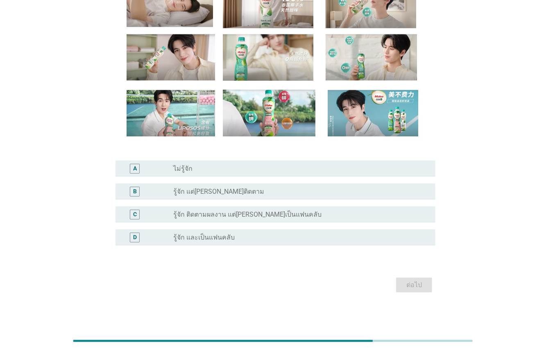
scroll to position [0, 0]
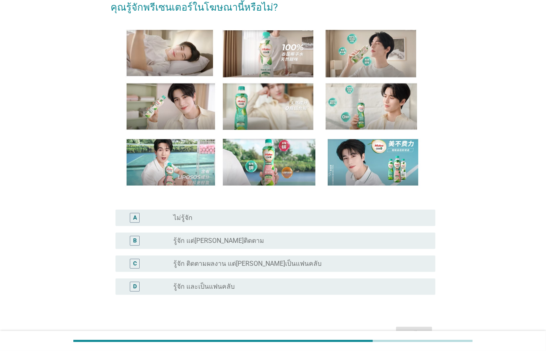
click at [206, 219] on div "radio_button_unchecked ไม่รู้จัก" at bounding box center [297, 218] width 249 height 8
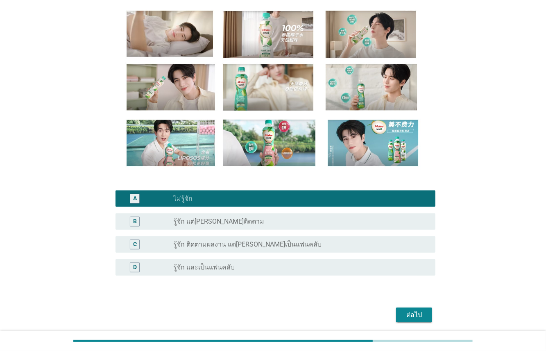
scroll to position [64, 0]
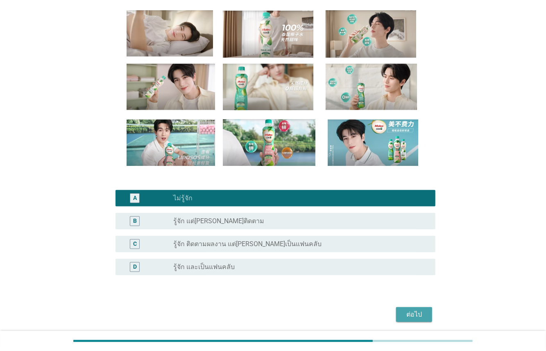
click at [408, 318] on div "ต่อไป" at bounding box center [414, 315] width 23 height 10
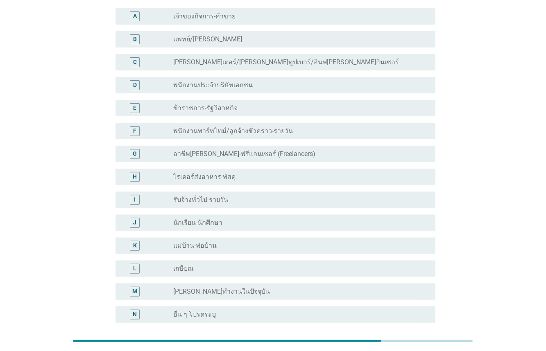
scroll to position [0, 0]
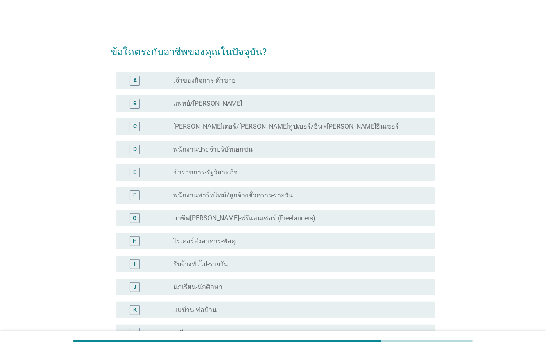
click at [218, 148] on label "พนักงานประจำบริษัทเอกชน" at bounding box center [213, 149] width 80 height 8
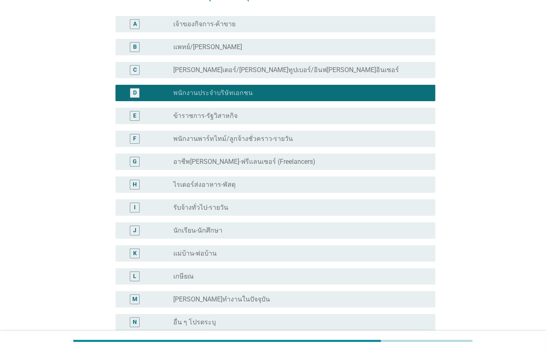
scroll to position [141, 0]
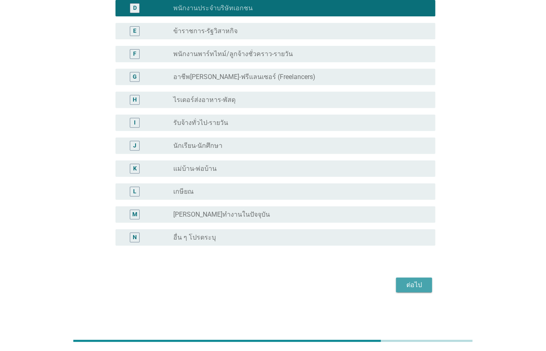
click at [406, 282] on div "ต่อไป" at bounding box center [414, 285] width 23 height 10
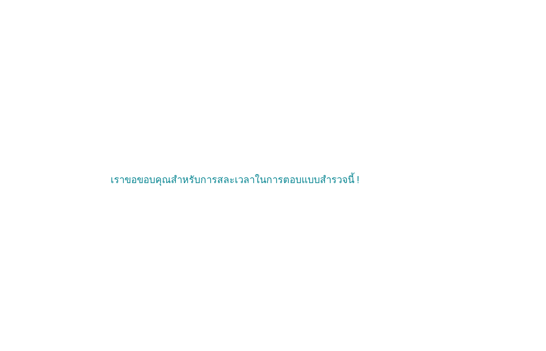
scroll to position [0, 0]
